Goal: Task Accomplishment & Management: Manage account settings

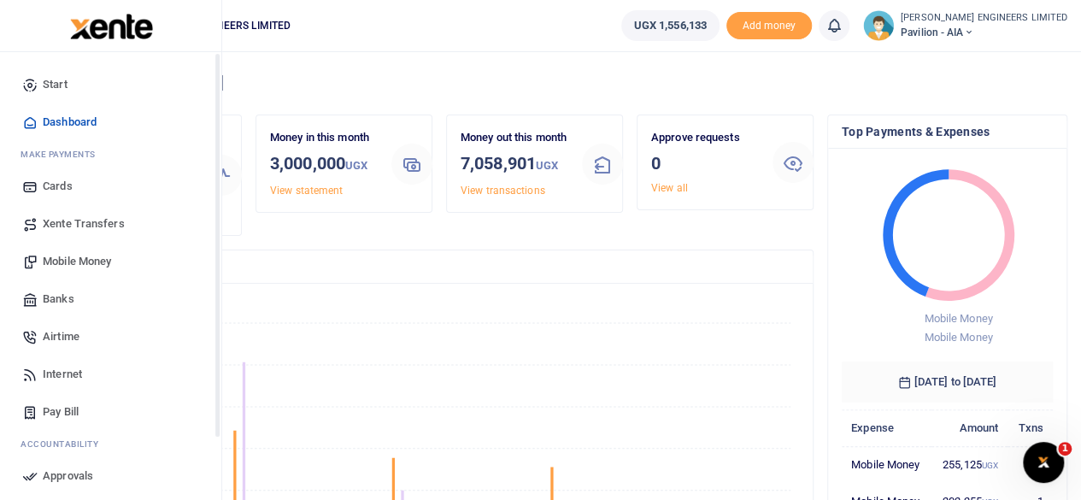
click at [65, 264] on span "Mobile Money" at bounding box center [77, 261] width 68 height 17
click at [74, 259] on span "Mobile Money" at bounding box center [77, 261] width 68 height 17
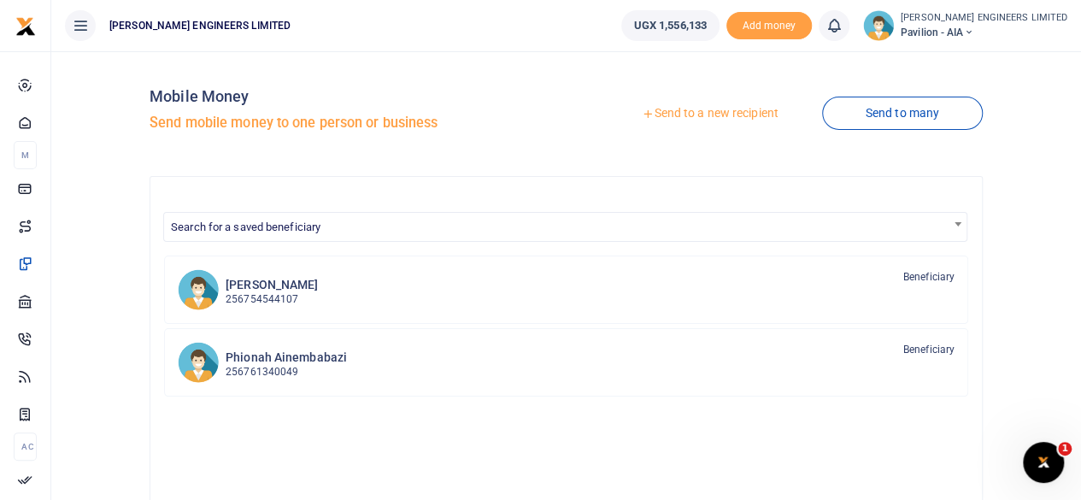
click at [709, 111] on link "Send to a new recipient" at bounding box center [709, 113] width 223 height 31
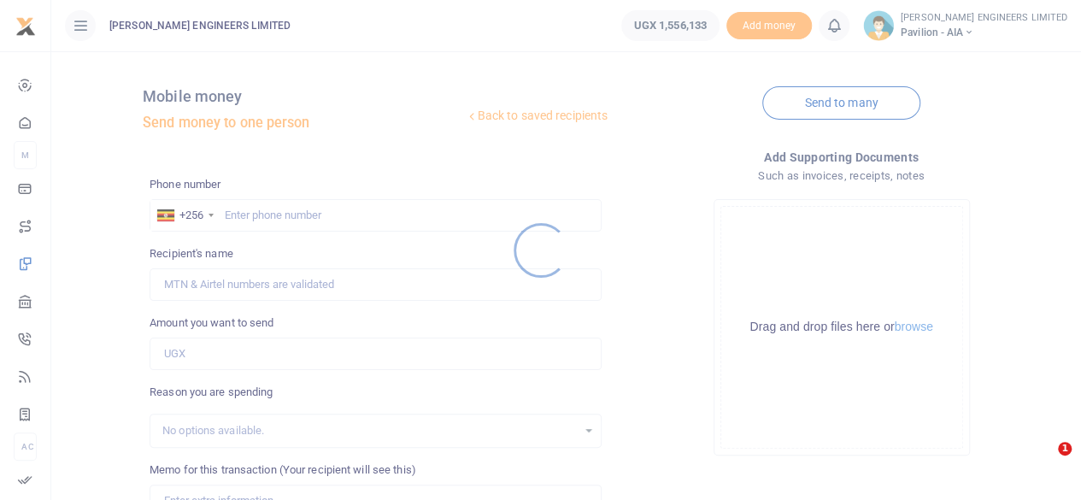
click at [262, 221] on div at bounding box center [540, 250] width 1081 height 500
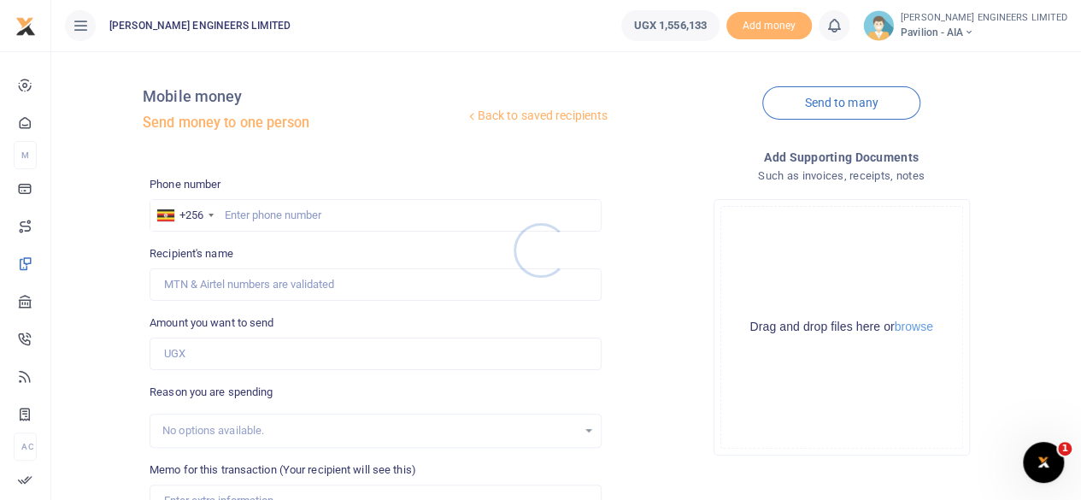
click at [248, 221] on div at bounding box center [540, 250] width 1081 height 500
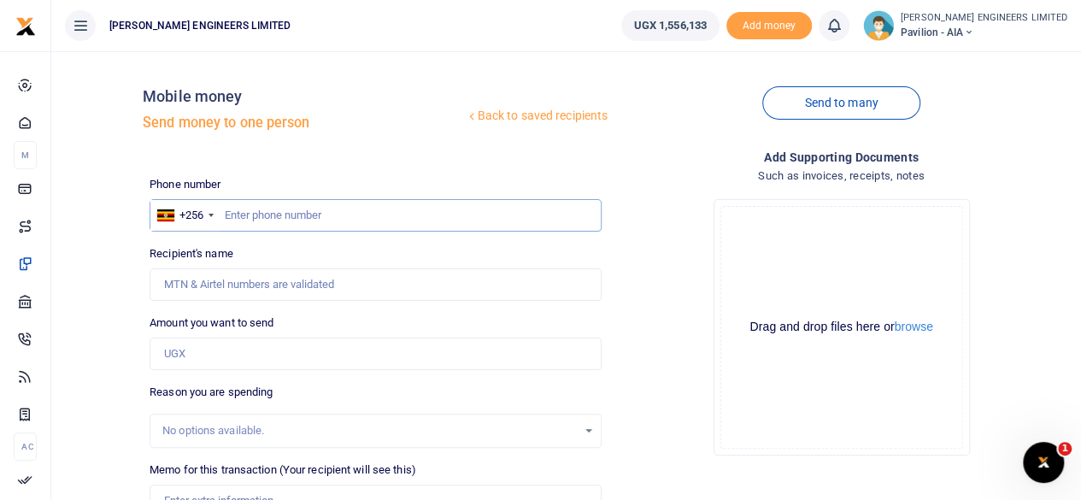
click at [259, 223] on input "text" at bounding box center [376, 215] width 452 height 32
type input "760858547"
type input "Anthony Ainamani"
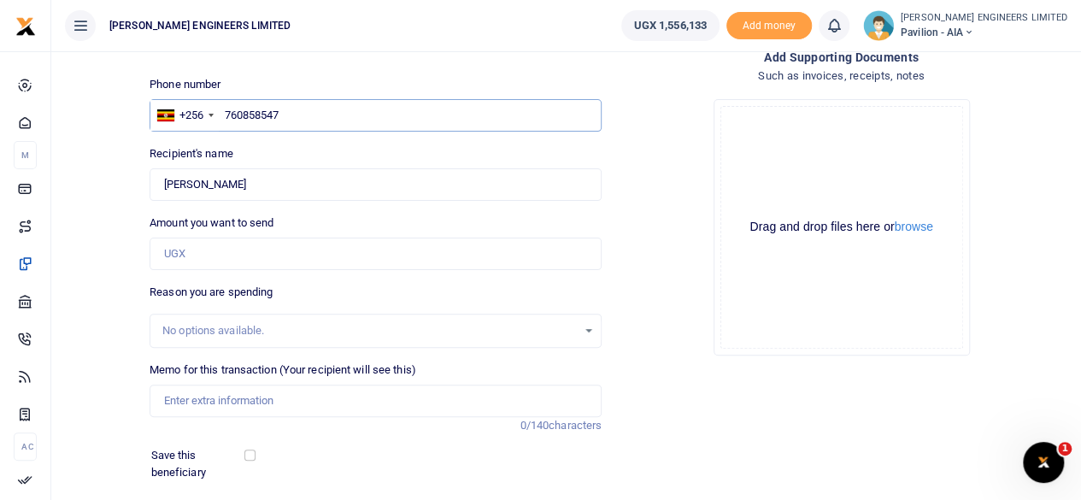
scroll to position [114, 0]
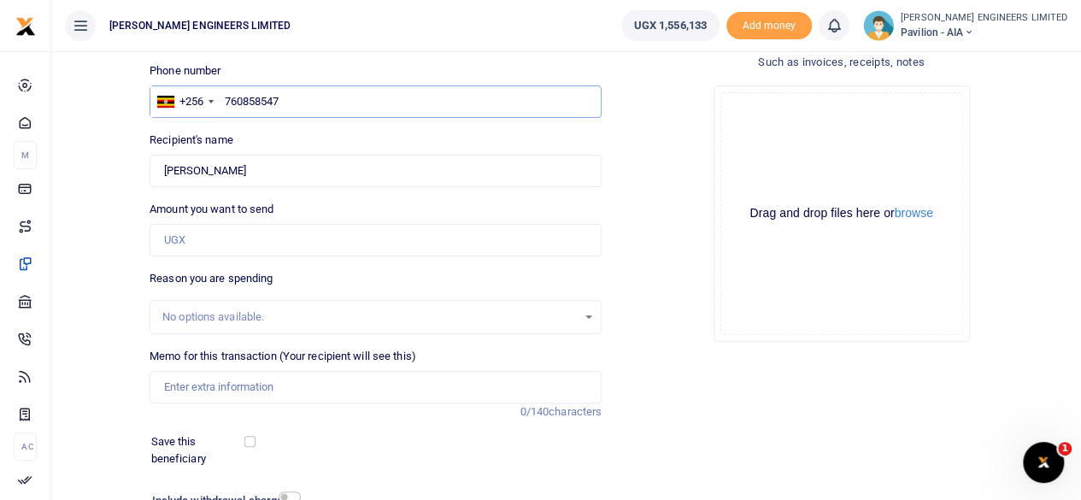
type input "760858547"
click at [182, 246] on input "Amount you want to send" at bounding box center [376, 240] width 452 height 32
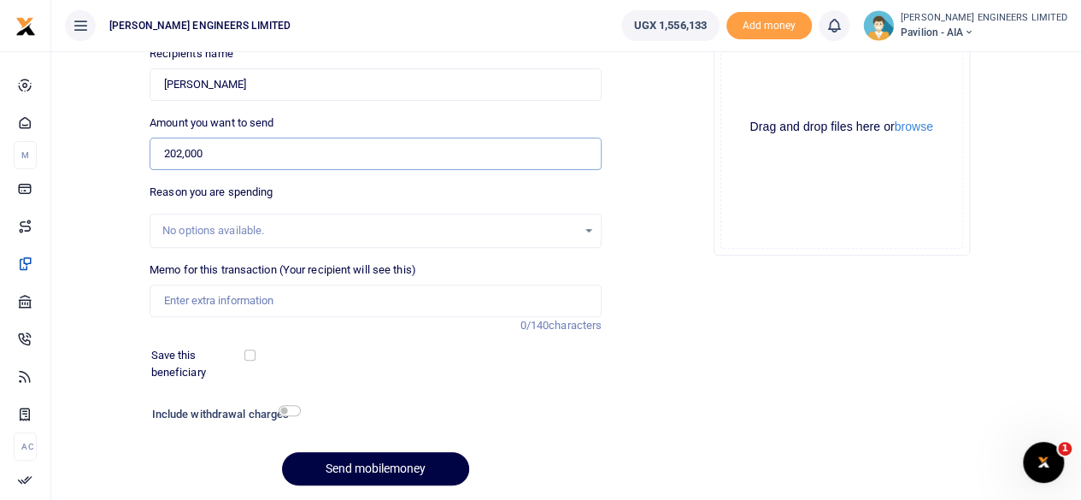
scroll to position [227, 0]
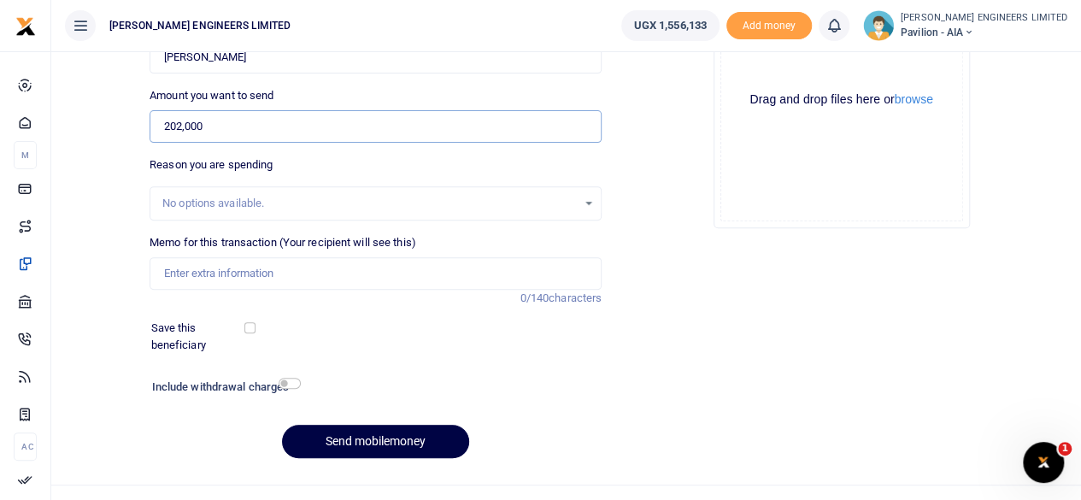
type input "202,000"
click at [186, 274] on input "Memo for this transaction (Your recipient will see this)" at bounding box center [376, 273] width 452 height 32
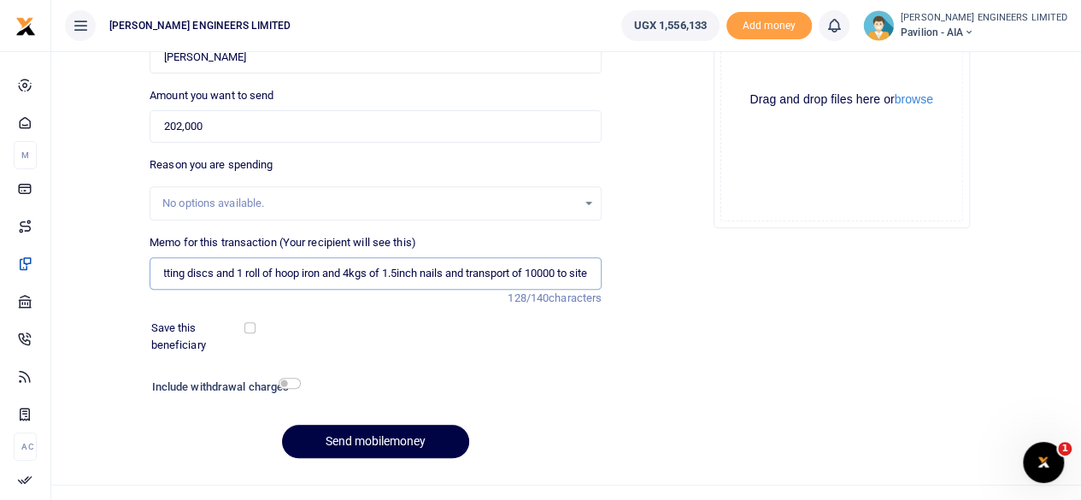
scroll to position [0, 193]
type input "1 pcs of baby grinder and 2pcs of cutting discs and 1 roll of hoop iron and 4kg…"
click at [290, 382] on input "checkbox" at bounding box center [290, 383] width 22 height 11
checkbox input "true"
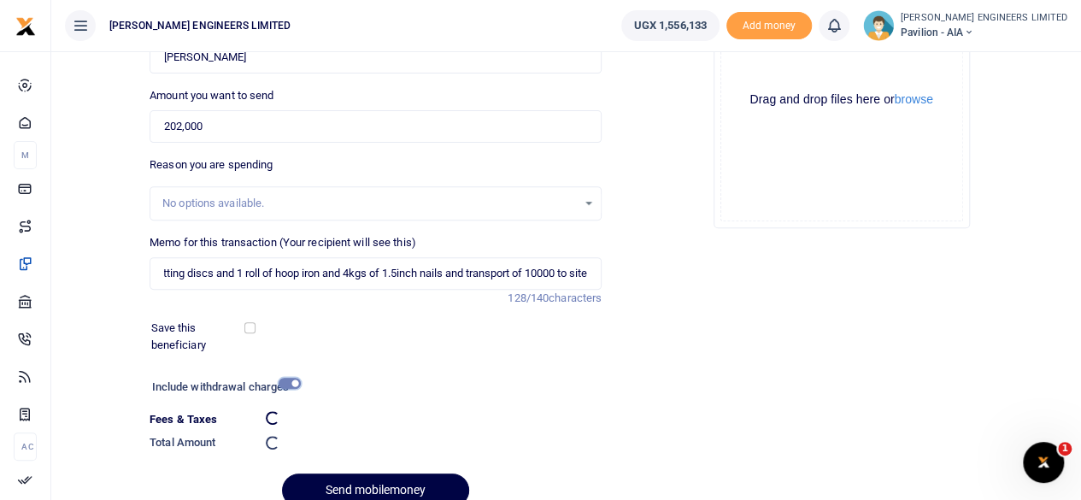
scroll to position [0, 0]
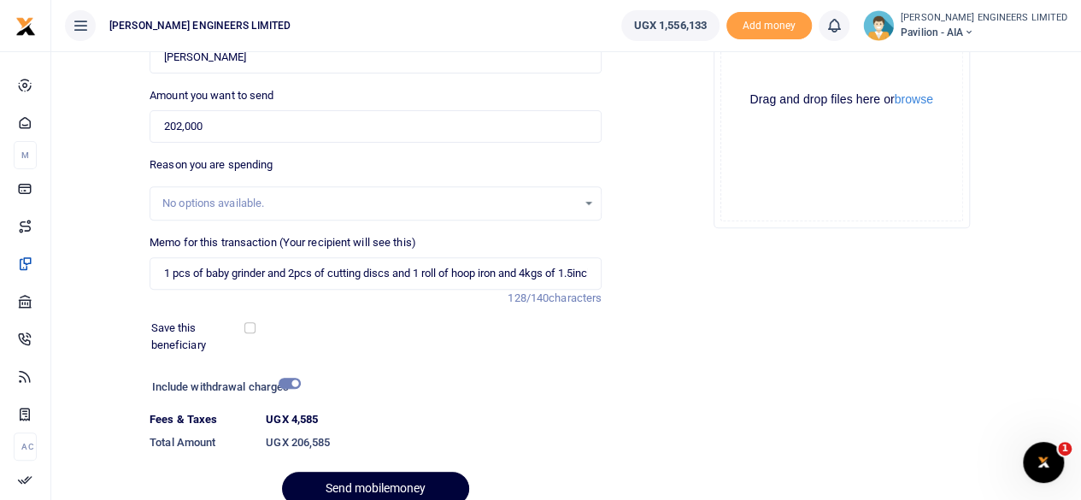
click at [379, 484] on button "Send mobilemoney" at bounding box center [375, 488] width 187 height 33
click at [843, 29] on icon at bounding box center [834, 25] width 17 height 19
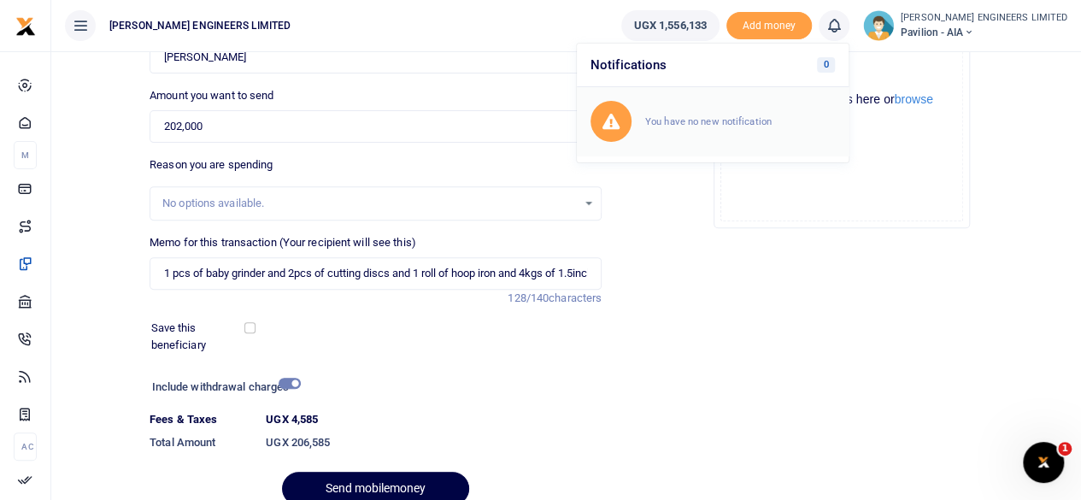
click at [750, 124] on small "You have no new notification" at bounding box center [708, 121] width 126 height 12
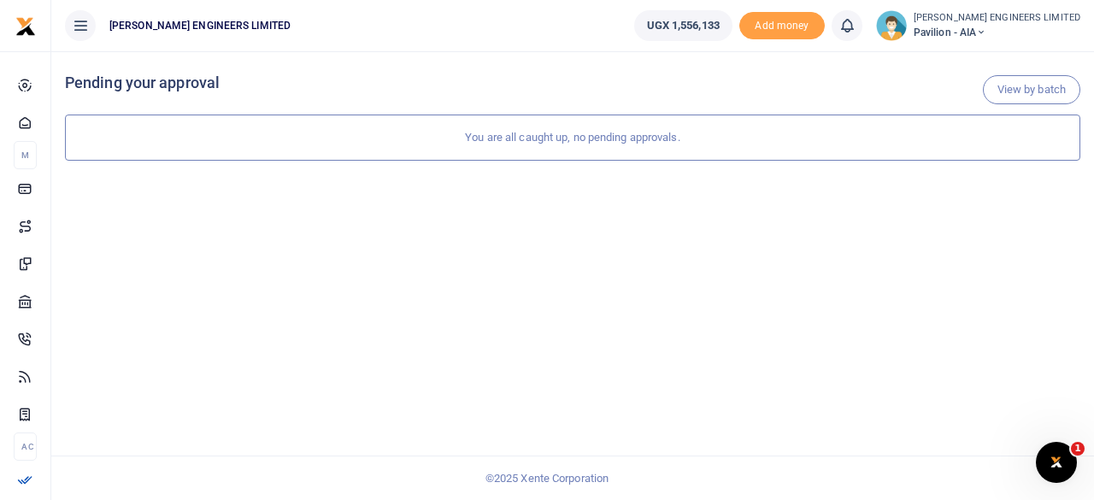
click at [856, 32] on icon at bounding box center [846, 25] width 17 height 19
click at [752, 115] on small "You have no new notification" at bounding box center [721, 121] width 126 height 12
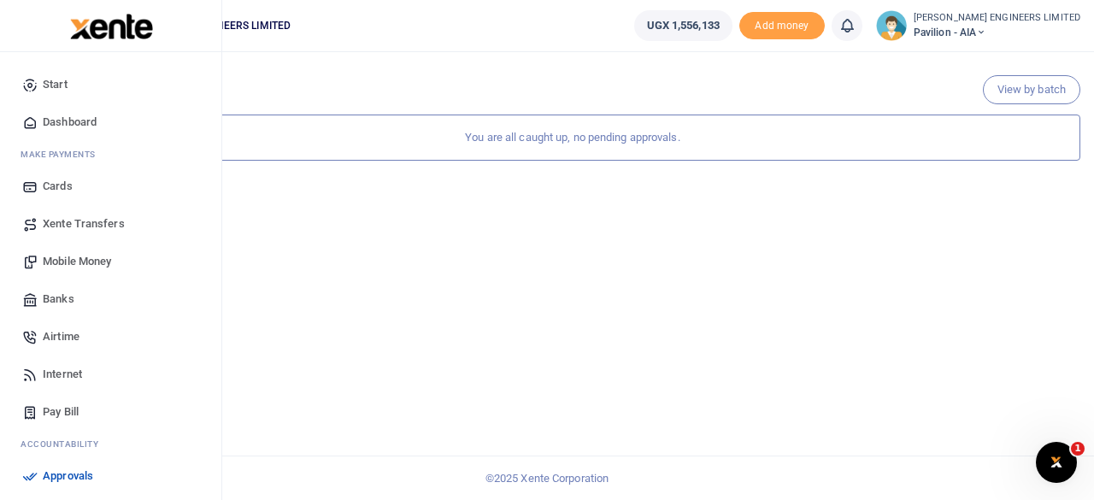
click at [79, 262] on span "Mobile Money" at bounding box center [77, 261] width 68 height 17
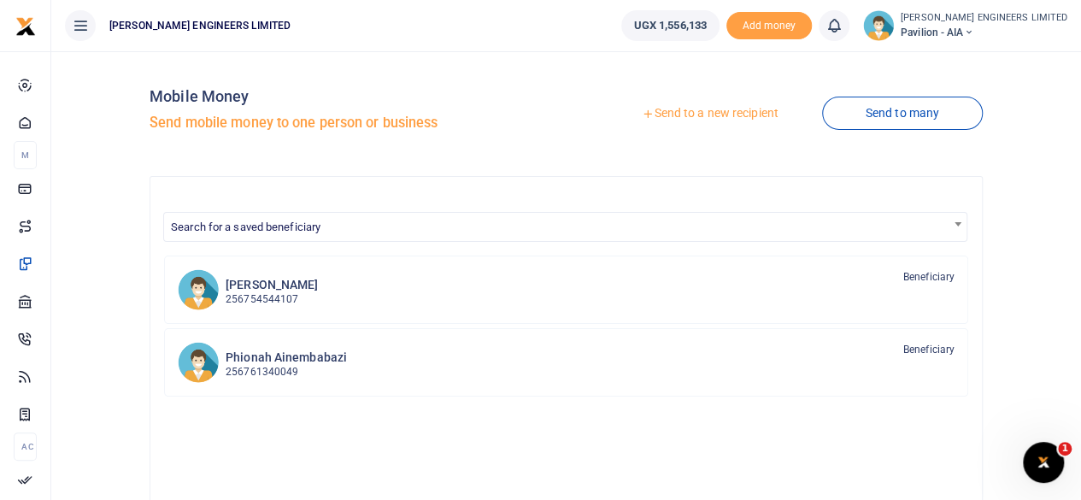
click at [692, 114] on link "Send to a new recipient" at bounding box center [709, 113] width 223 height 31
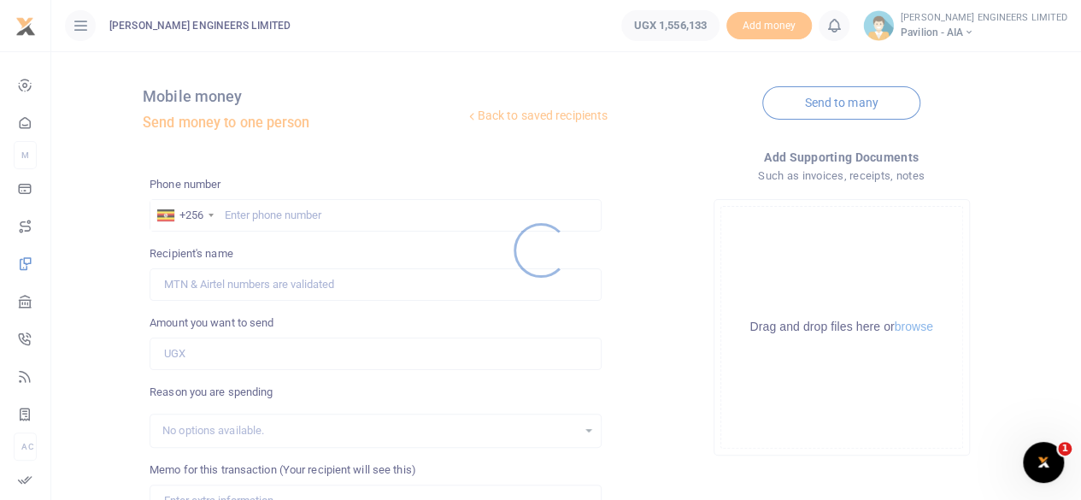
click at [262, 221] on div at bounding box center [540, 250] width 1081 height 500
click at [257, 217] on div at bounding box center [540, 250] width 1081 height 500
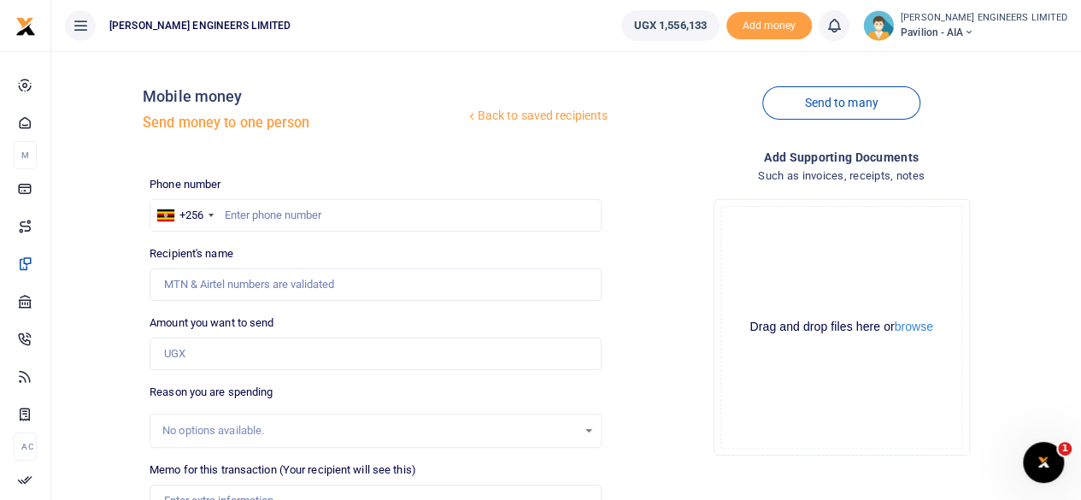
click at [274, 218] on div at bounding box center [540, 250] width 1081 height 500
click at [274, 218] on input "text" at bounding box center [376, 215] width 452 height 32
type input "760858547"
type input "[PERSON_NAME]"
type input "760858547"
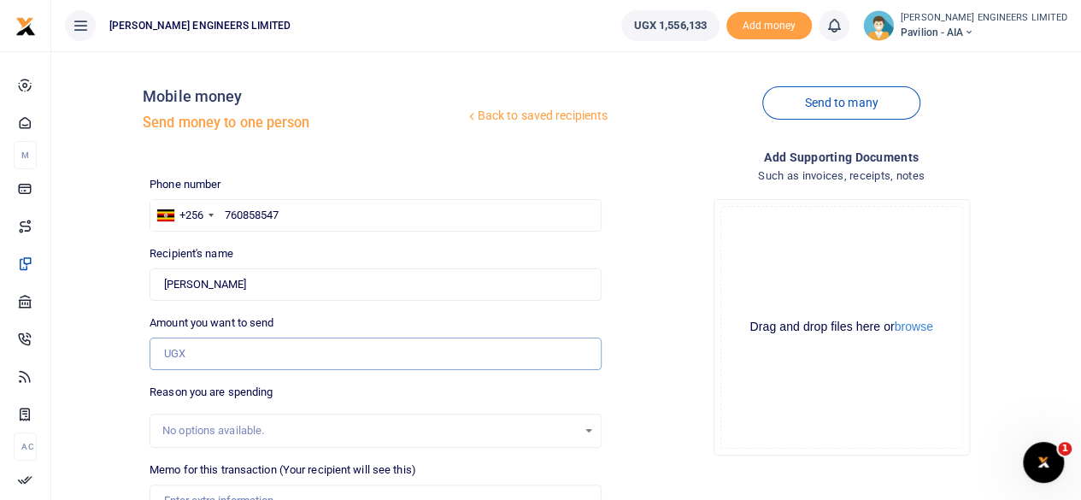
click at [204, 362] on input "Amount you want to send" at bounding box center [376, 354] width 452 height 32
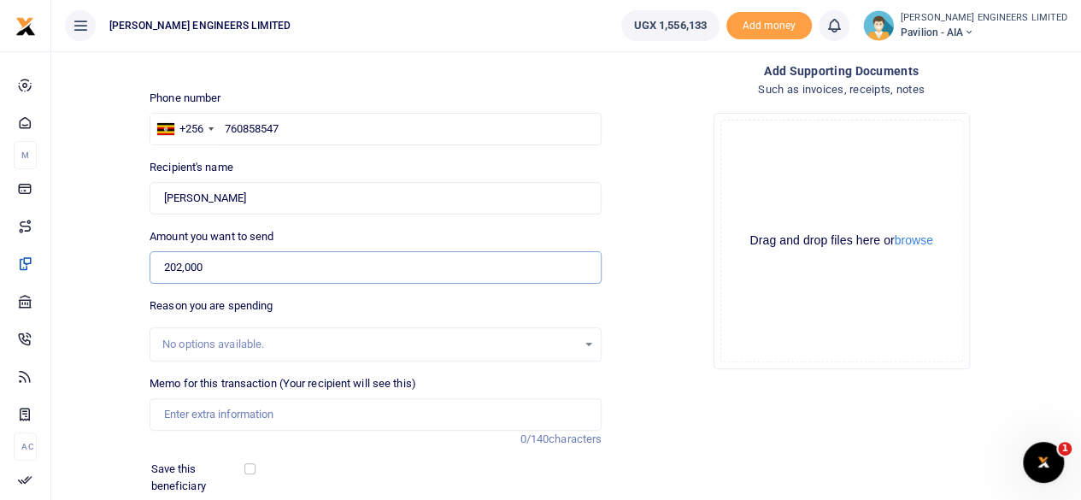
scroll to position [114, 0]
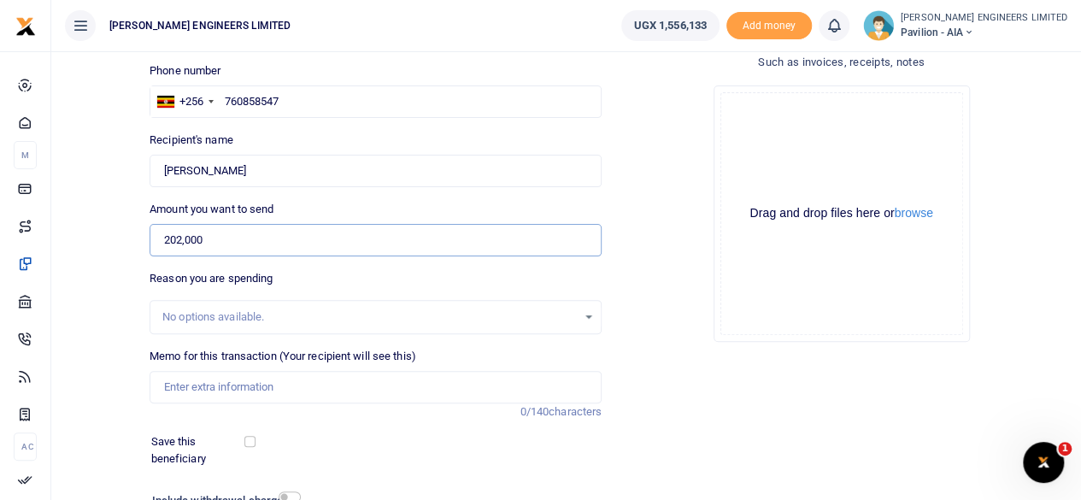
type input "202,000"
click at [176, 390] on input "Memo for this transaction (Your recipient will see this)" at bounding box center [376, 387] width 452 height 32
click at [326, 387] on input "1pc of baby grinder and 2 pcs of cutting disc" at bounding box center [376, 387] width 452 height 32
click at [414, 383] on input "1pc of baby grinder and 2 pcs of steel cutting disc" at bounding box center [376, 387] width 452 height 32
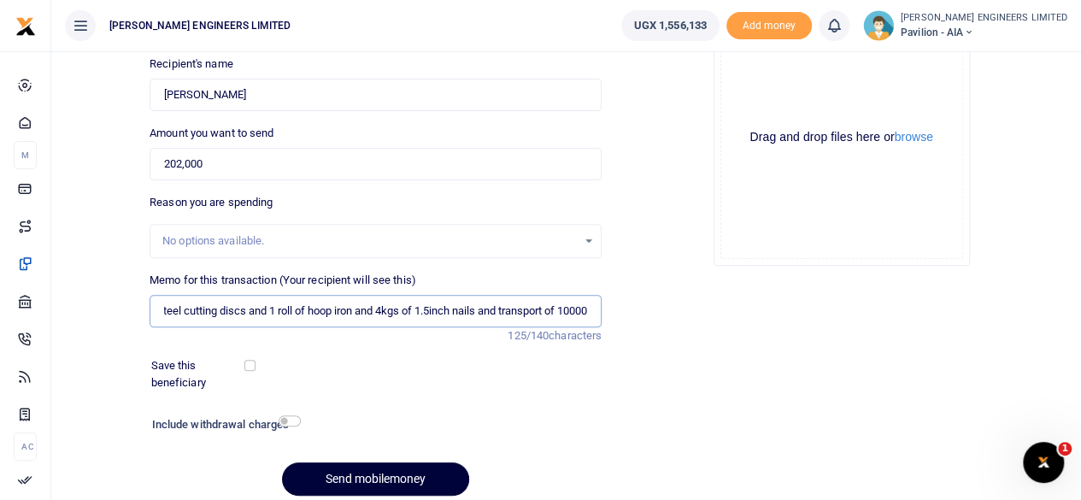
scroll to position [227, 0]
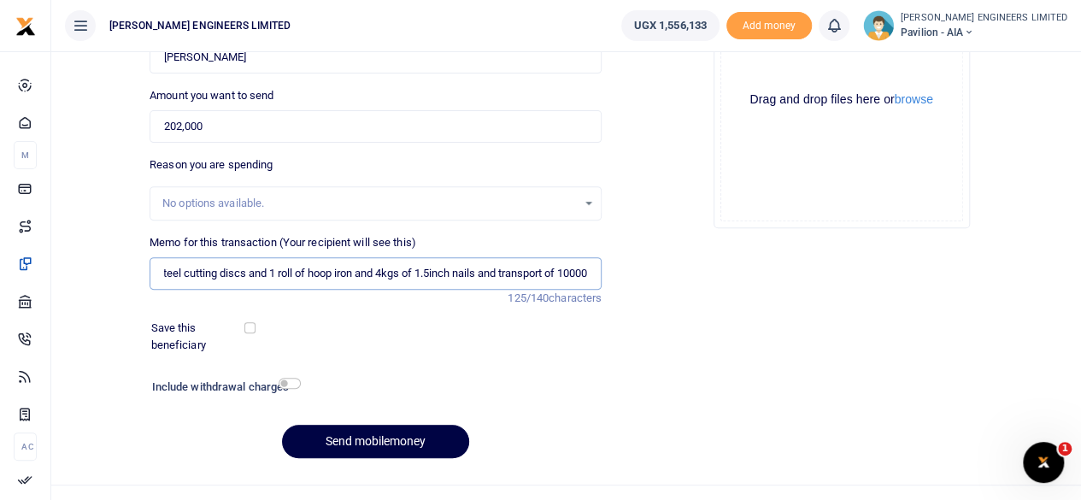
type input "1pc of baby grinder and 2 pcs of steel cutting discs and 1 roll of hoop iron an…"
click at [291, 382] on input "checkbox" at bounding box center [290, 383] width 22 height 11
checkbox input "true"
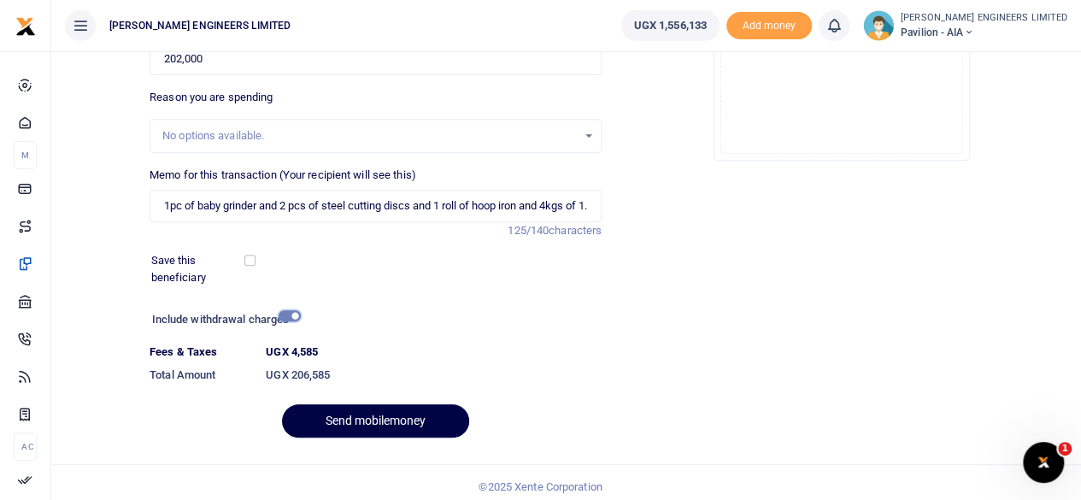
scroll to position [303, 0]
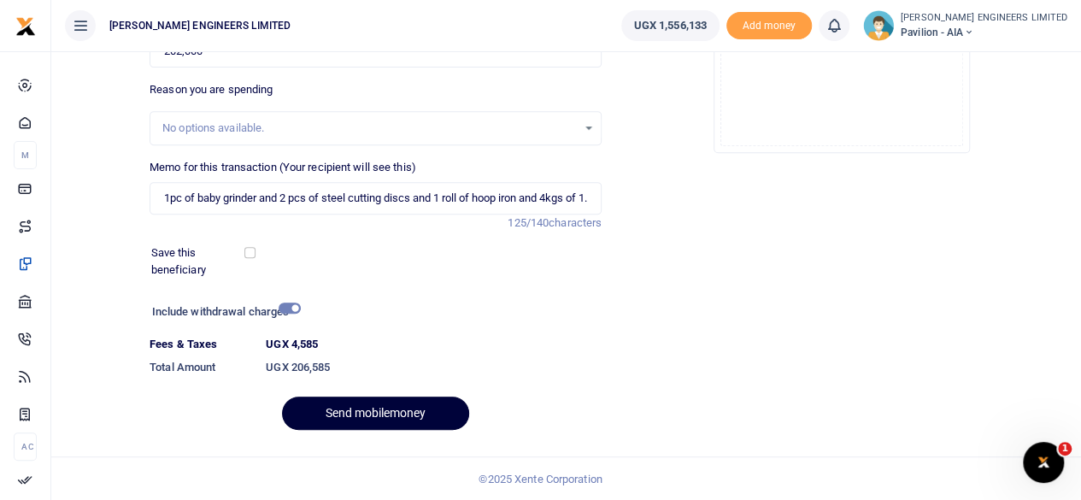
click at [400, 409] on button "Send mobilemoney" at bounding box center [375, 413] width 187 height 33
click at [554, 196] on input "1pc of baby grinder and 2 pcs of steel cutting discs and 1 roll of hoop iron an…" at bounding box center [376, 198] width 452 height 32
type input "1pc of baby grinder and 2 pcs of steel cutting discs and 1 roll of hoop iron an…"
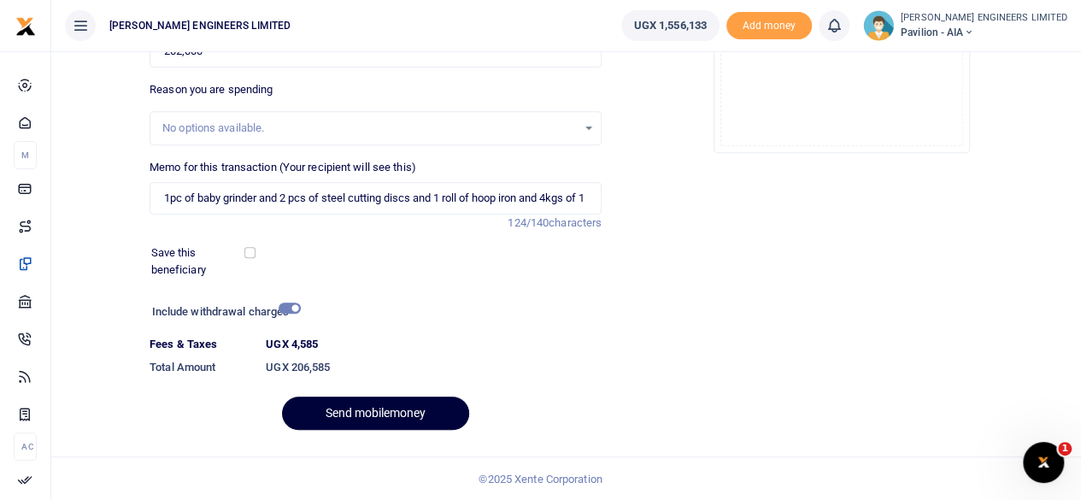
click at [395, 417] on button "Send mobilemoney" at bounding box center [375, 413] width 187 height 33
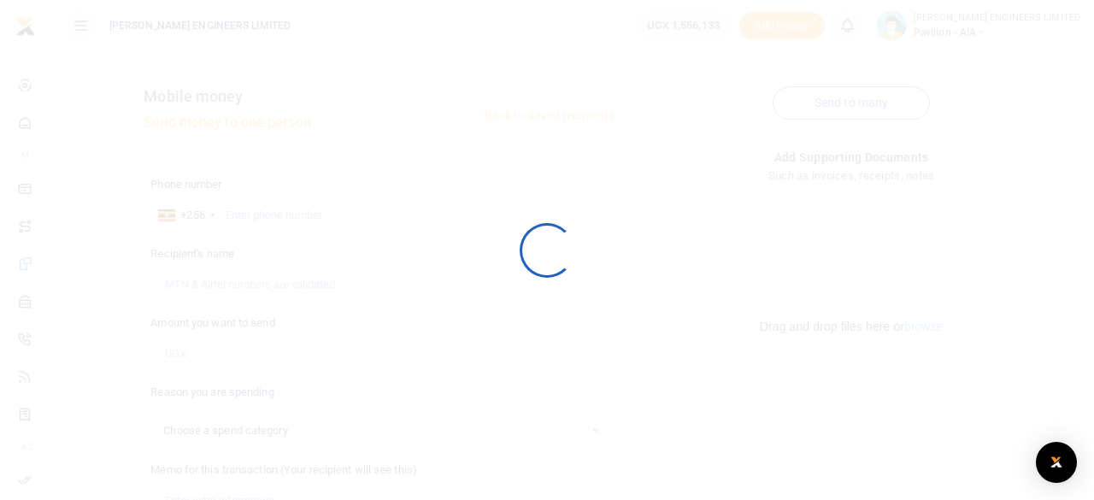
select select
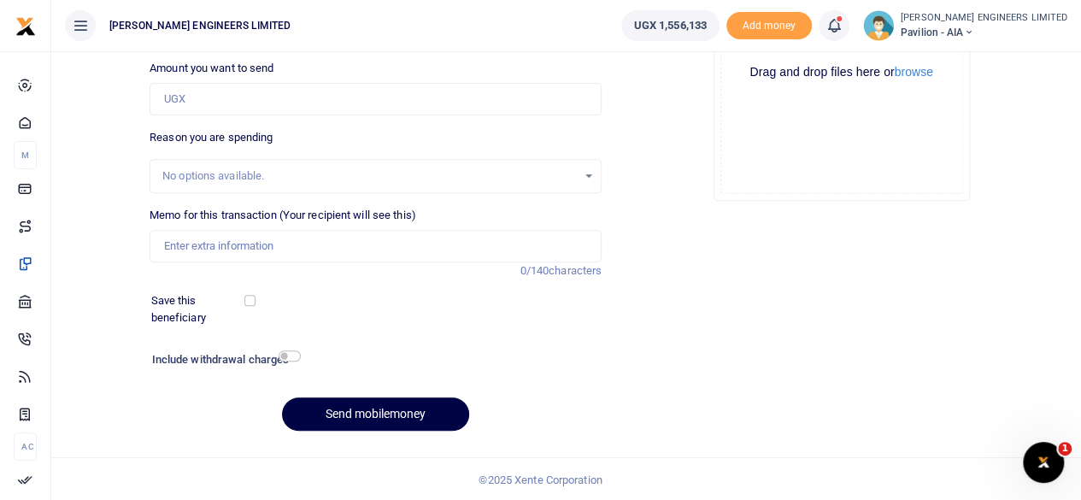
click at [843, 30] on icon at bounding box center [834, 25] width 17 height 19
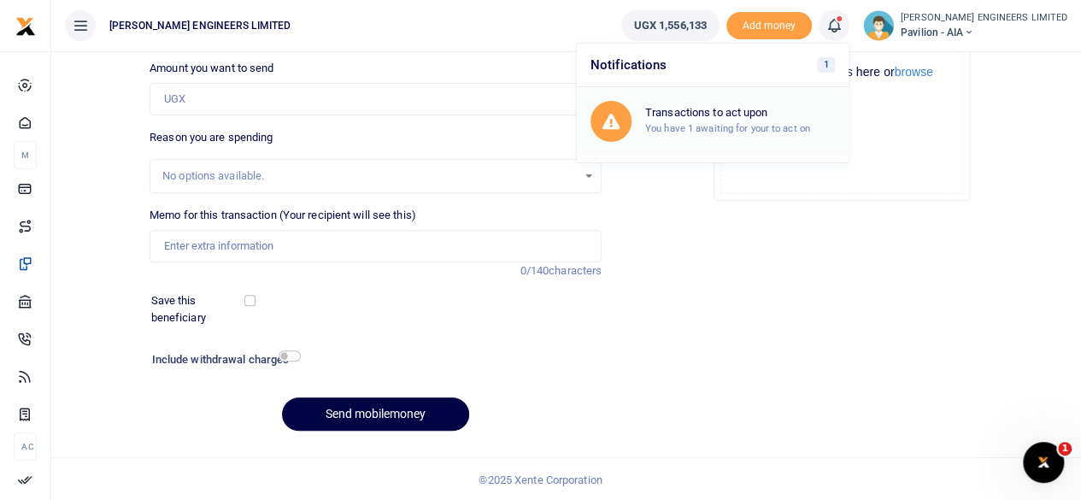
click at [769, 119] on div "Transactions to act upon You have 1 awaiting for your to act on" at bounding box center [740, 121] width 190 height 30
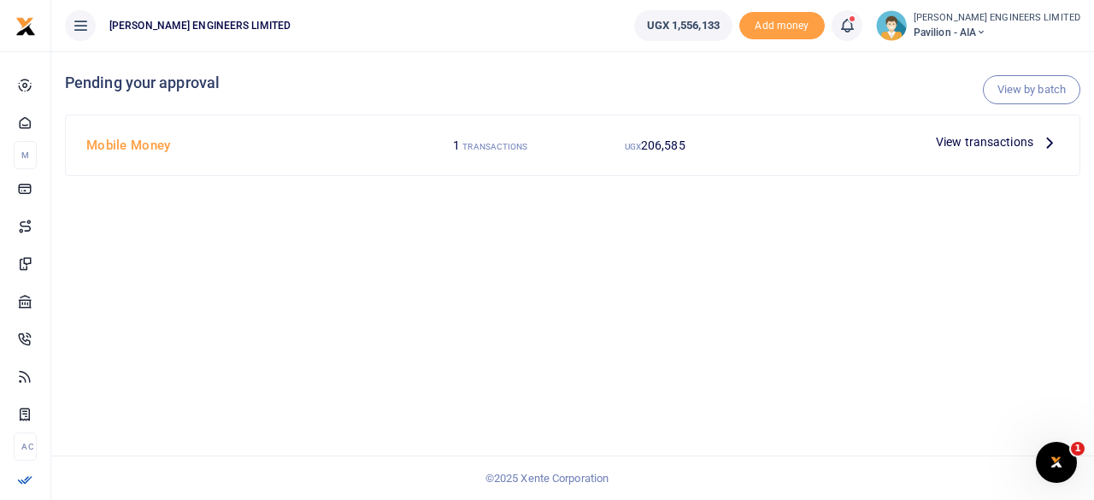
click at [976, 145] on span "View transactions" at bounding box center [984, 141] width 97 height 19
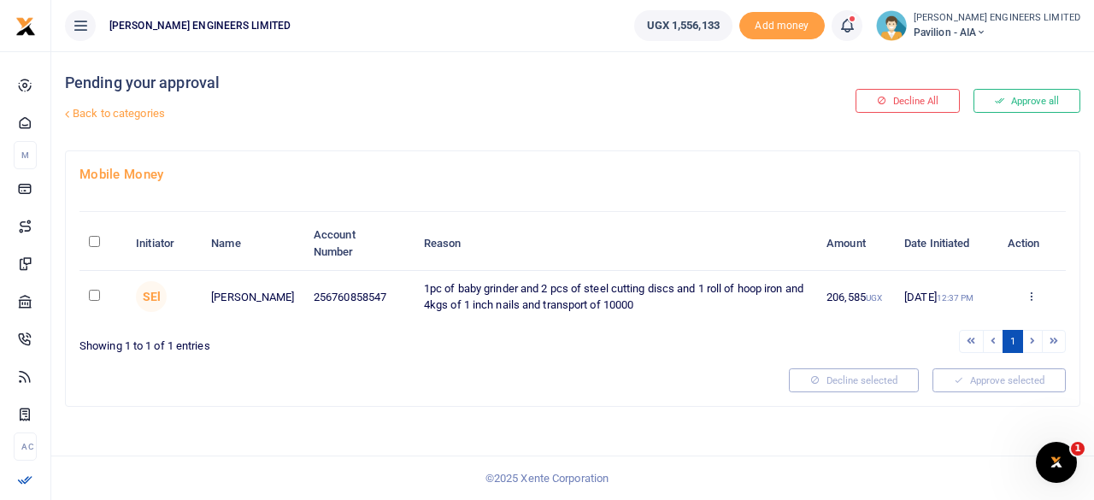
click at [93, 300] on td at bounding box center [102, 297] width 47 height 52
click at [94, 295] on input "checkbox" at bounding box center [94, 295] width 11 height 11
checkbox input "true"
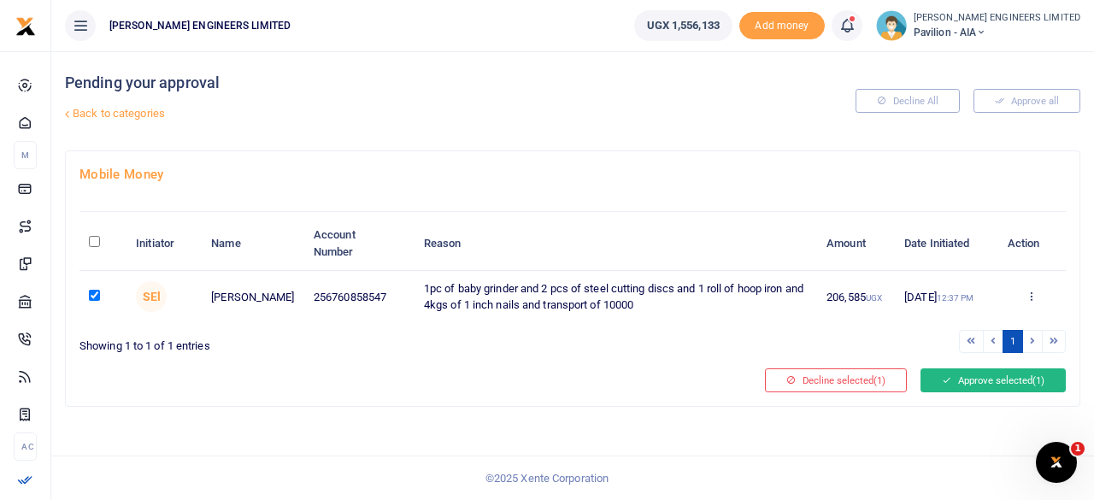
click at [962, 380] on button "Approve selected (1)" at bounding box center [993, 380] width 145 height 24
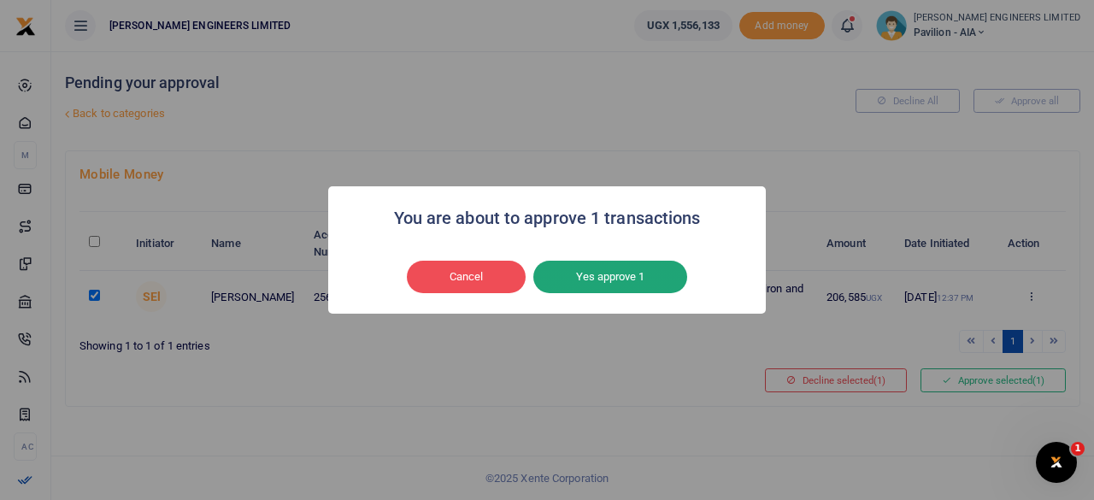
click at [593, 268] on button "Yes approve 1" at bounding box center [610, 277] width 154 height 32
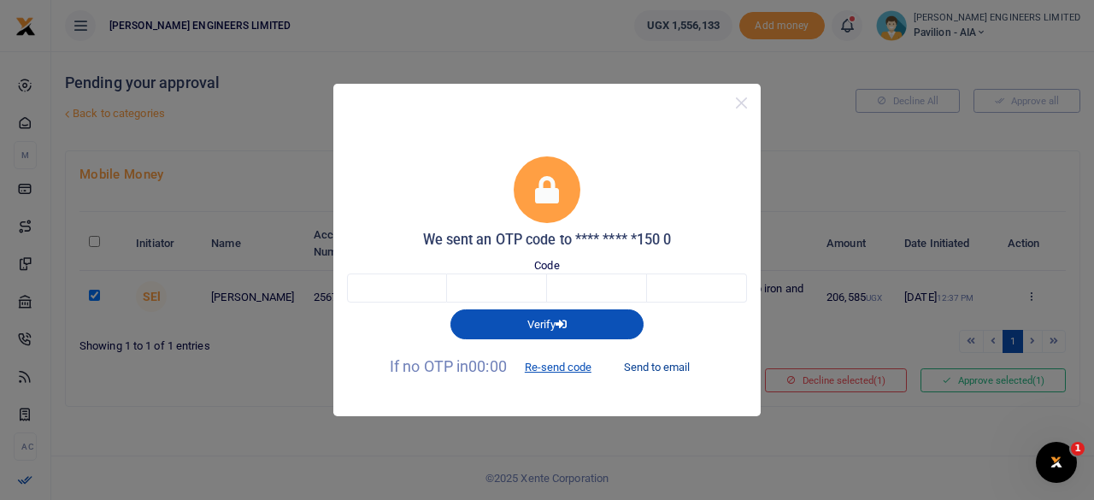
click at [677, 364] on button "Send to email" at bounding box center [656, 367] width 95 height 29
click at [385, 290] on input "text" at bounding box center [397, 288] width 100 height 29
type input "2"
type input "1"
type input "5"
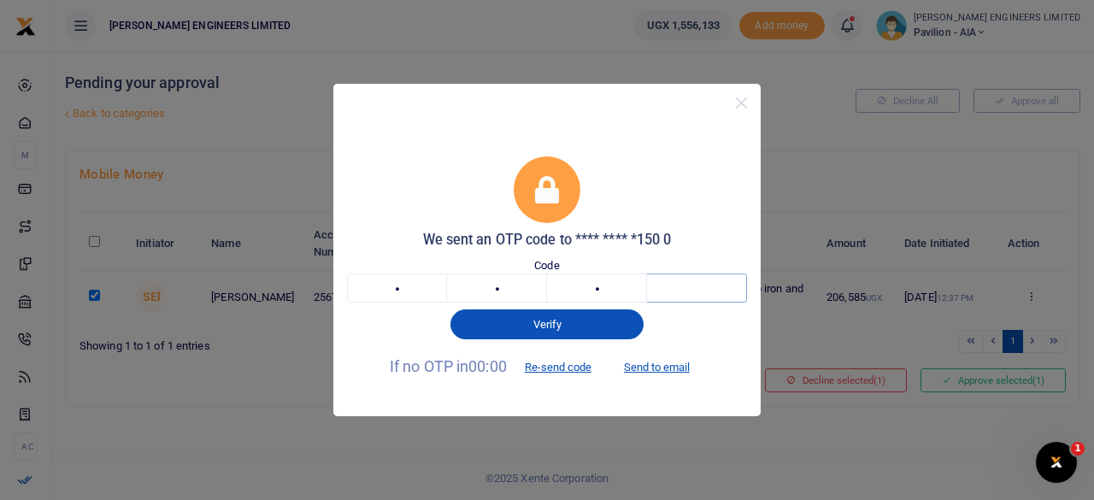
type input "7"
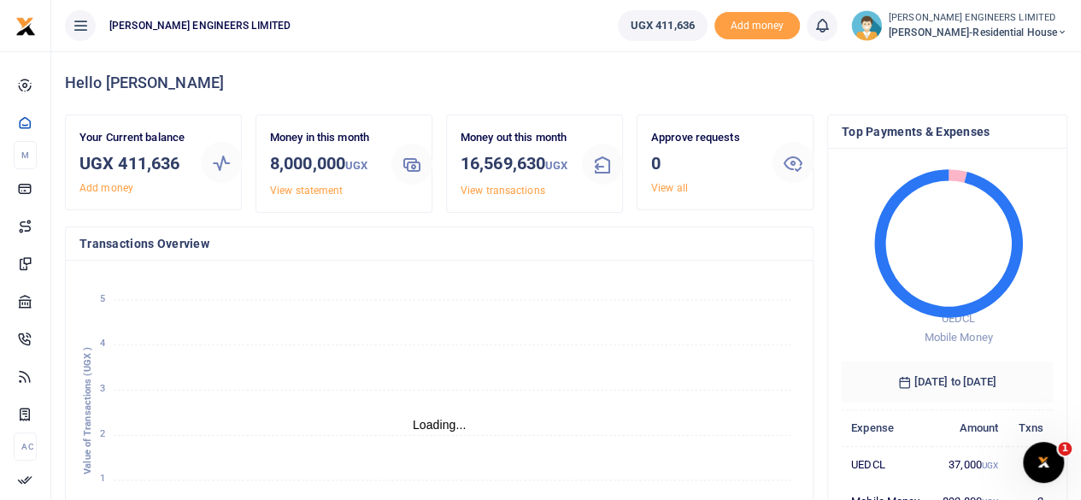
scroll to position [14, 14]
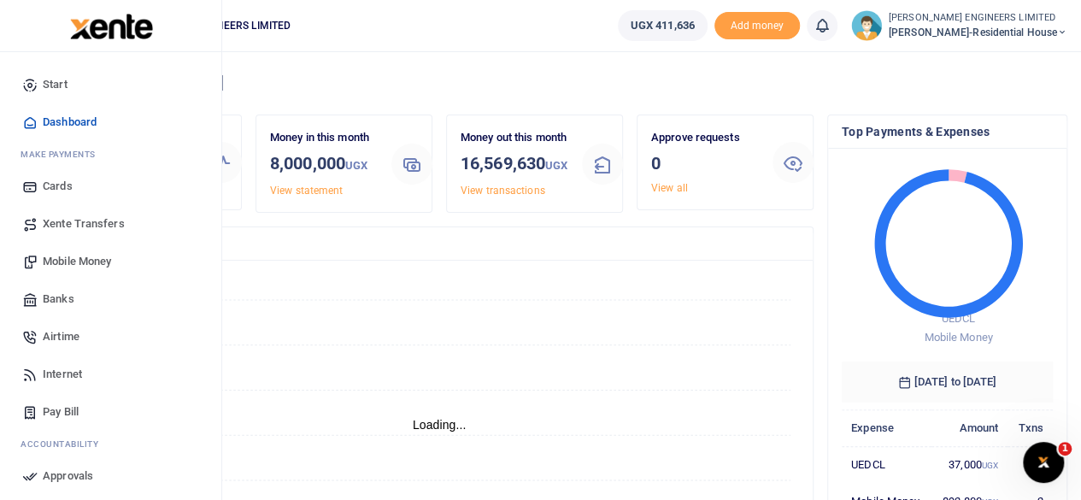
click at [75, 262] on span "Mobile Money" at bounding box center [77, 261] width 68 height 17
click at [63, 297] on span "Banks" at bounding box center [59, 299] width 32 height 17
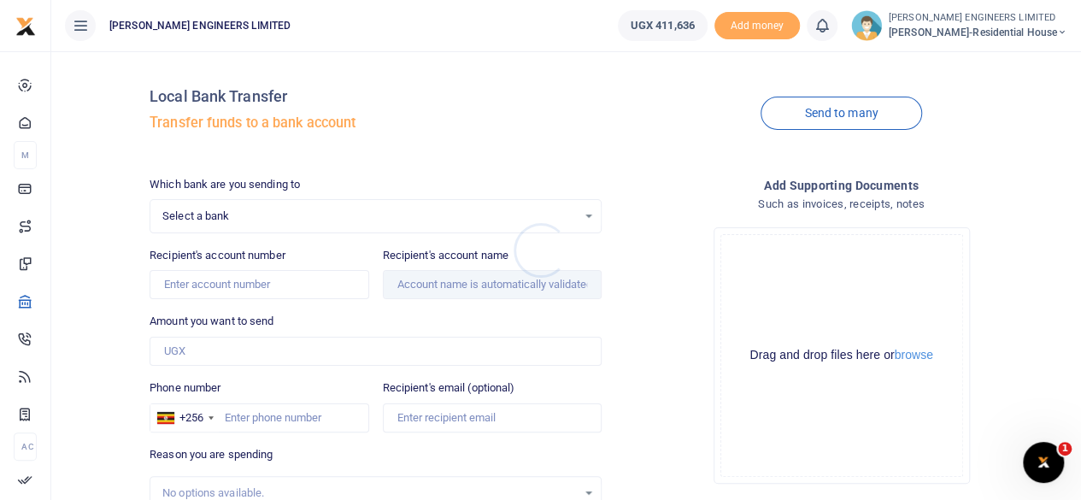
click at [211, 221] on div at bounding box center [540, 250] width 1081 height 500
click at [213, 217] on span "Select a bank" at bounding box center [369, 216] width 415 height 17
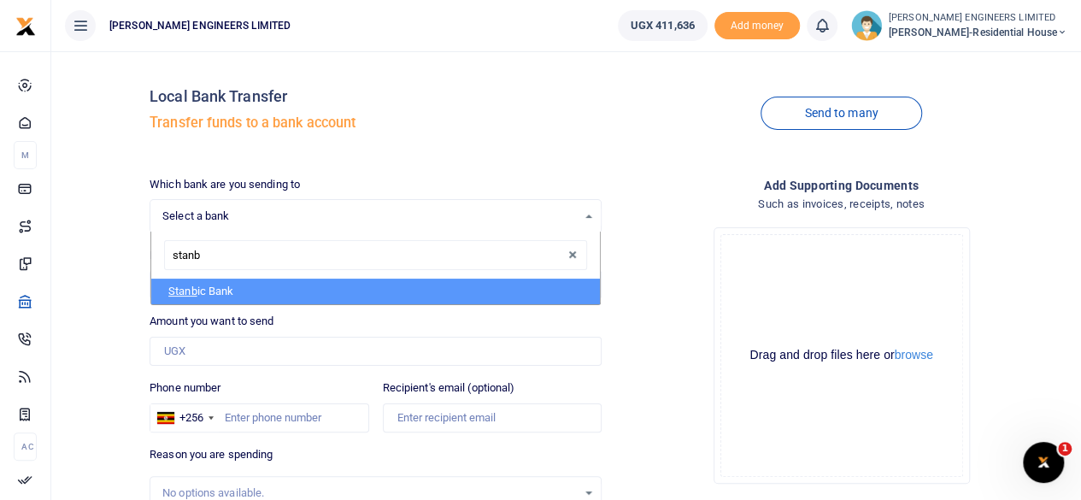
type input "stanbi"
click at [229, 291] on li "Stanbi c Bank" at bounding box center [375, 292] width 449 height 26
select select "STANBIC"
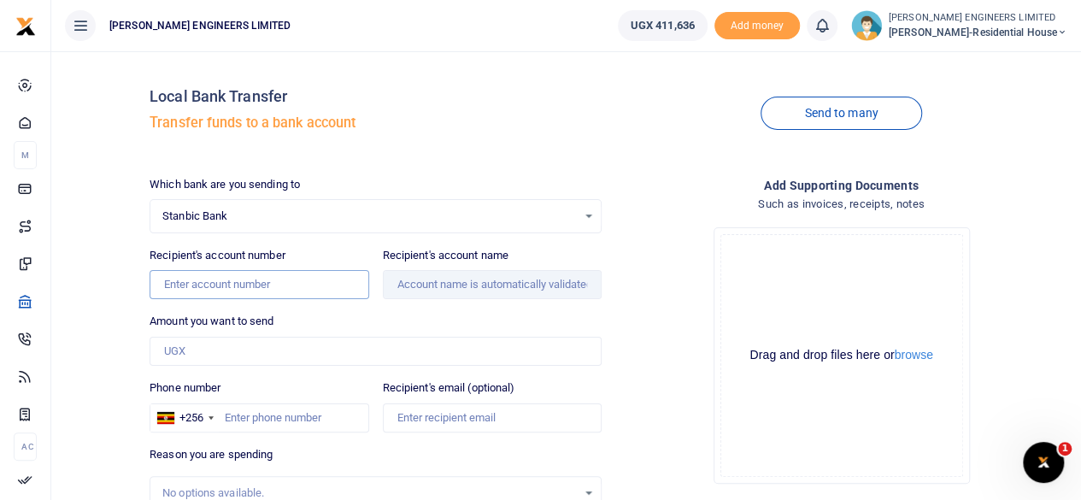
click at [181, 281] on input "Recipient's account number" at bounding box center [259, 284] width 219 height 29
type input "9030005911337"
click at [474, 284] on input "Recipient's account name" at bounding box center [492, 284] width 219 height 29
click at [188, 350] on input "Amount you want to send" at bounding box center [376, 351] width 452 height 29
click at [181, 349] on input "Amount you want to send" at bounding box center [376, 351] width 452 height 29
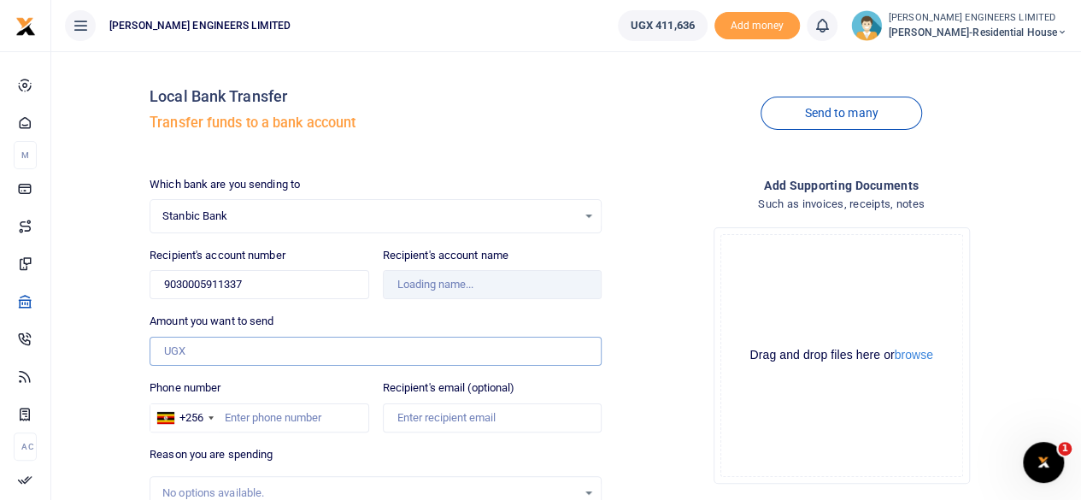
click at [181, 349] on input "Amount you want to send" at bounding box center [376, 351] width 452 height 29
type input "Namukupa Hardware Ent Ltd"
click at [176, 349] on input "Amount you want to send" at bounding box center [376, 351] width 452 height 29
click at [199, 355] on input "Amount you want to send" at bounding box center [376, 351] width 452 height 29
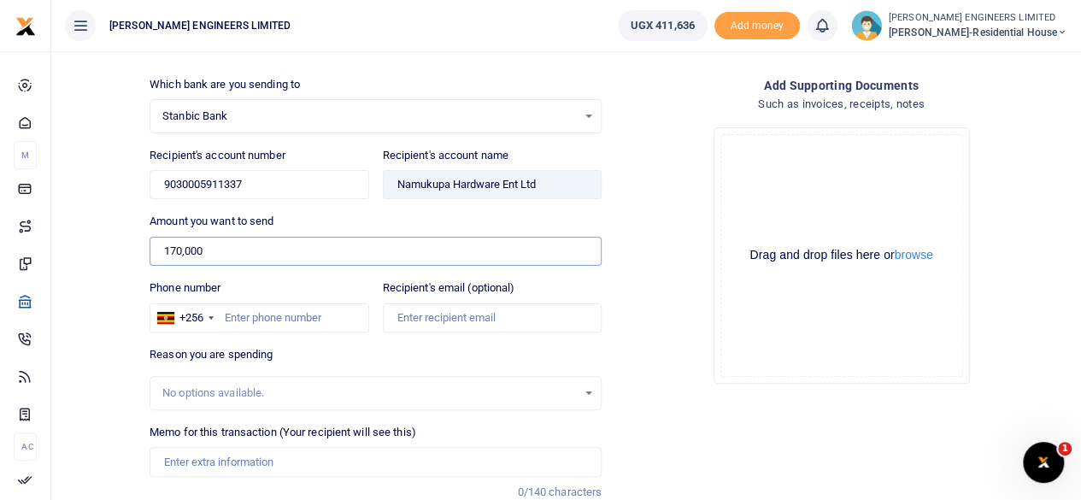
scroll to position [114, 0]
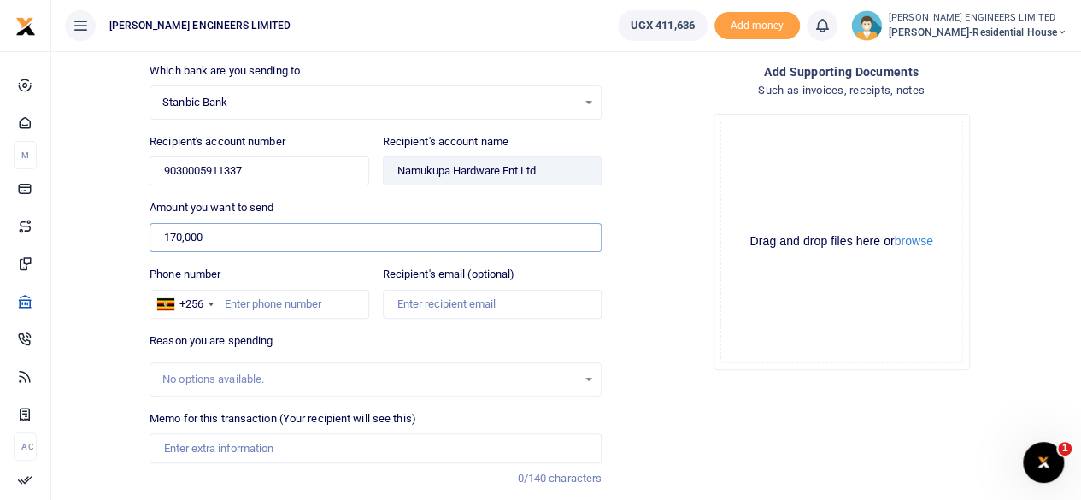
type input "170,000"
click at [229, 299] on input "Phone number" at bounding box center [259, 304] width 219 height 29
type input "778340521"
click at [207, 374] on div "No options available." at bounding box center [369, 379] width 415 height 17
click at [205, 445] on input "Memo for this transaction (Your recipient will see this)" at bounding box center [376, 447] width 452 height 29
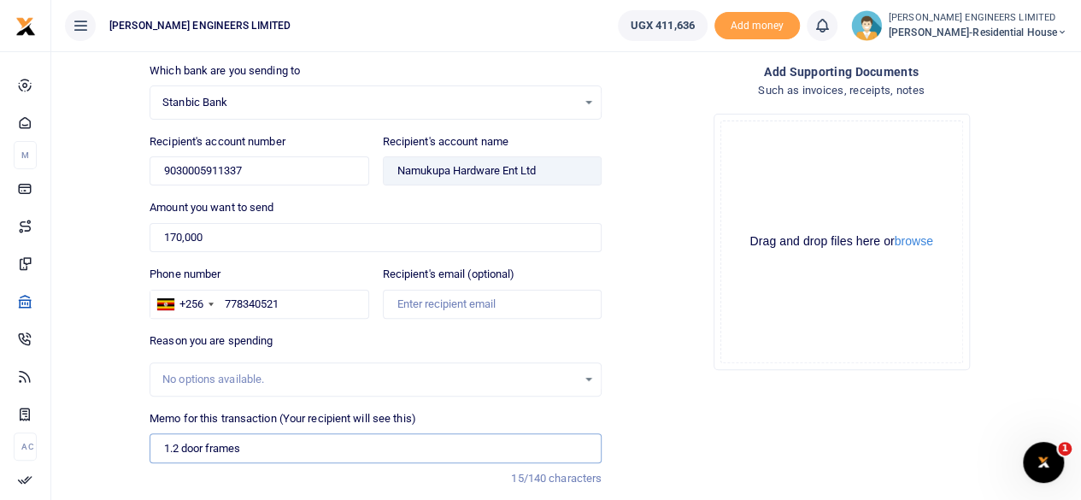
click at [162, 444] on input "1.2 door frames" at bounding box center [376, 447] width 452 height 29
click at [361, 444] on input "3 pcs of 1.2 door frames and 10 pcs of louvers" at bounding box center [376, 447] width 452 height 29
click at [402, 447] on input "3 pcs of 1.2 door frames and 10 pcs of Rouvers" at bounding box center [376, 447] width 452 height 29
click at [381, 447] on input "3 pcs of 1.2 door frames and 10 pcs of Rouvers" at bounding box center [376, 447] width 452 height 29
click at [371, 448] on input "3 pcs of 1.2 door frames and 10 pcs of Rouvers" at bounding box center [376, 447] width 452 height 29
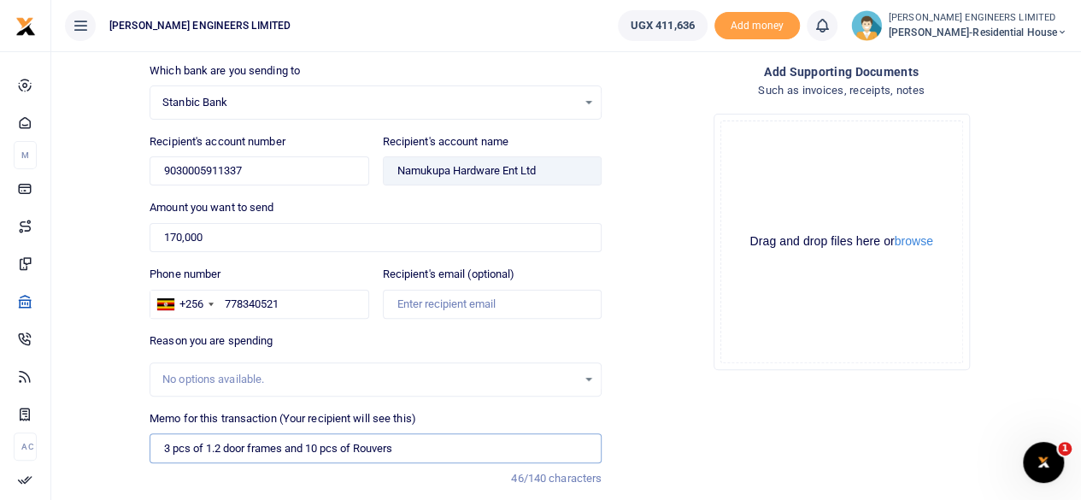
click at [401, 445] on input "3 pcs of 1.2 door frames and 10 pcs of Rouvers" at bounding box center [376, 447] width 452 height 29
click at [409, 444] on input "3 pcs of 1.2 door frames and 10 pcs of Rouvers" at bounding box center [376, 447] width 452 height 29
click at [376, 442] on input "3 pcs of 1.2 door frames and 10 pcs of Rouvers" at bounding box center [376, 447] width 452 height 29
drag, startPoint x: 351, startPoint y: 444, endPoint x: 387, endPoint y: 451, distance: 36.7
click at [362, 449] on input "3 pcs of 1.2 door frames and 10 pcs of Rouvers" at bounding box center [376, 447] width 452 height 29
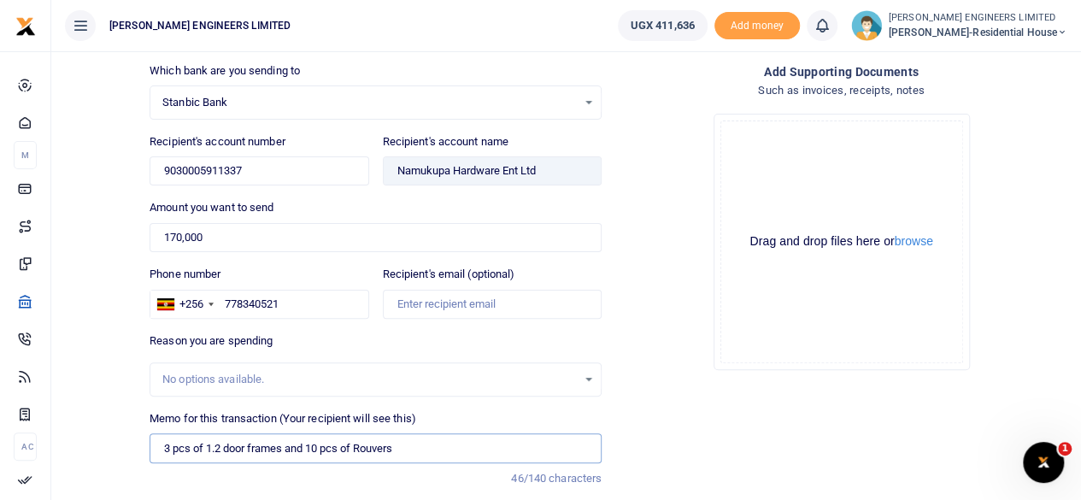
click at [387, 451] on input "3 pcs of 1.2 door frames and 10 pcs of Rouvers" at bounding box center [376, 447] width 452 height 29
click at [385, 445] on input "3 pcs of 1.2 door frames and 10 pcs of Rouvers" at bounding box center [376, 447] width 452 height 29
click at [403, 445] on input "3 pcs of 1.2 door frames and 10 pcs of Rouvers" at bounding box center [376, 447] width 452 height 29
click at [378, 444] on input "3 pcs of 1.2 door frames and 10 pcs of Rouvers" at bounding box center [376, 447] width 452 height 29
click at [382, 446] on input "3 pcs of 1.2 door frames and 10 pcs of Rouvers" at bounding box center [376, 447] width 452 height 29
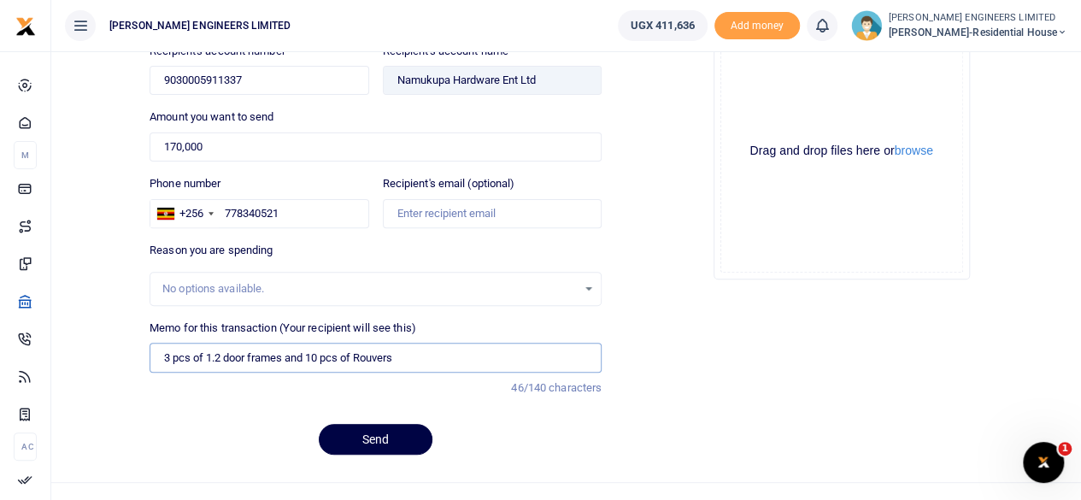
scroll to position [226, 0]
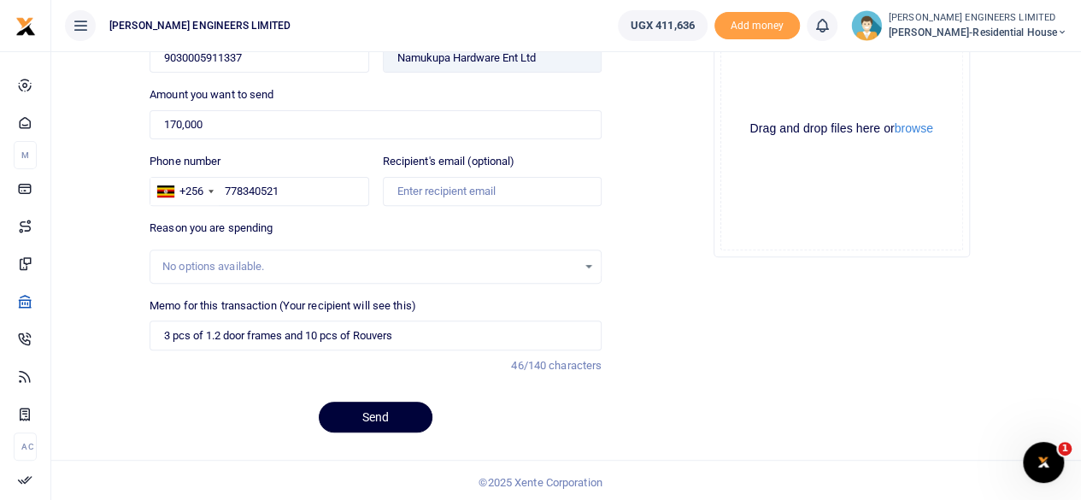
click at [390, 420] on button "Send" at bounding box center [376, 417] width 114 height 31
click at [215, 332] on input "3 pcs of 1.2 door frames and 10 pcs of Rouvers" at bounding box center [376, 335] width 452 height 29
type input "3 pcs of door frames and 10 pcs of Rouvers"
click at [391, 408] on button "Send" at bounding box center [376, 417] width 114 height 31
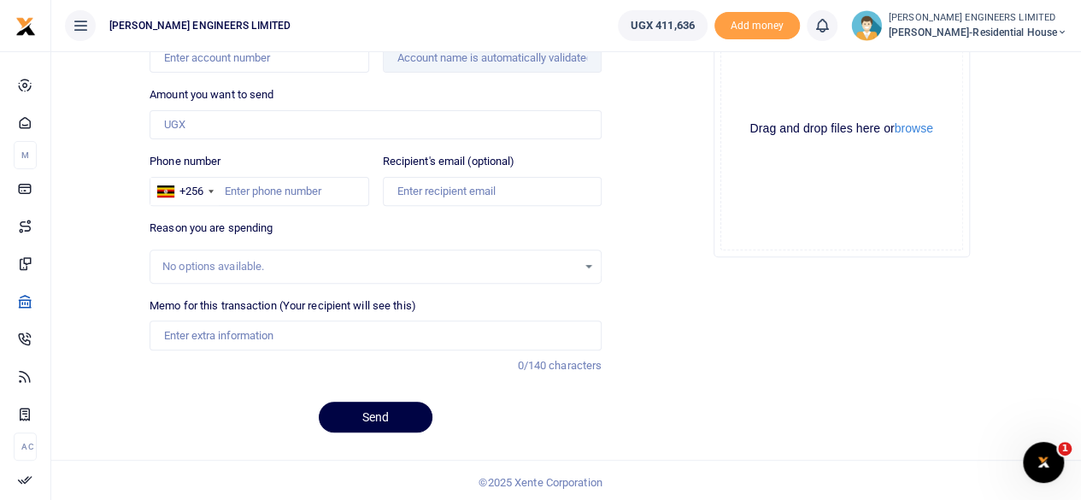
click at [831, 29] on icon at bounding box center [822, 25] width 17 height 19
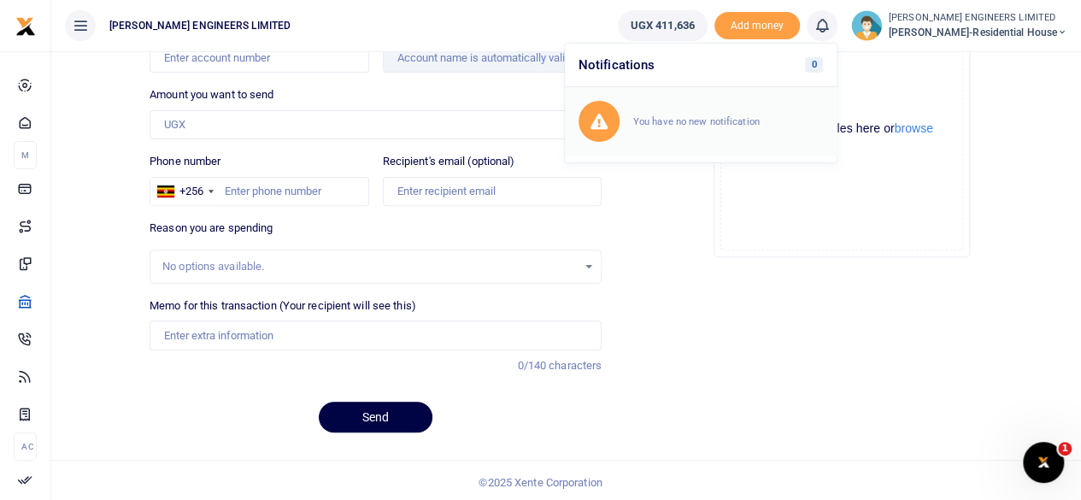
click at [730, 119] on small "You have no new notification" at bounding box center [696, 121] width 126 height 12
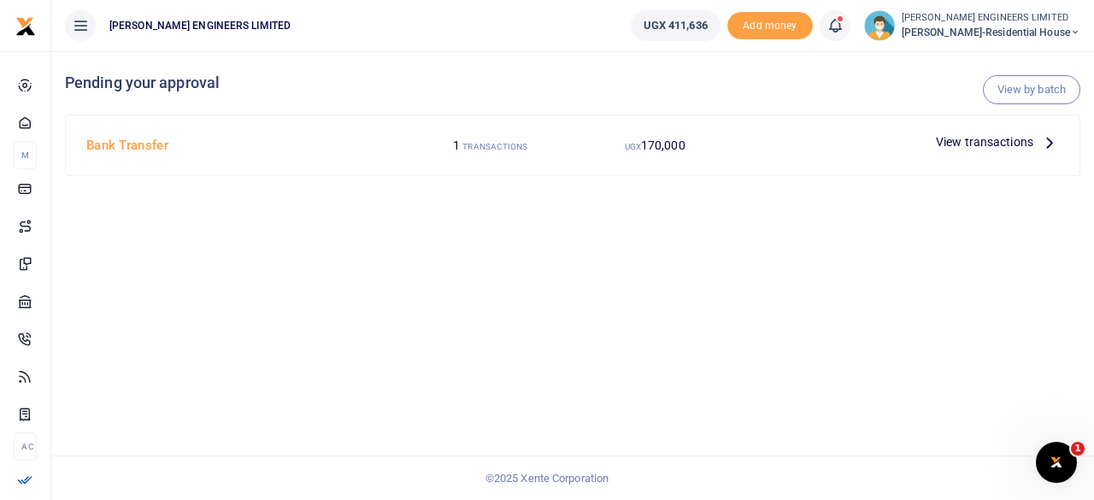
click at [951, 142] on span "View transactions" at bounding box center [984, 141] width 97 height 19
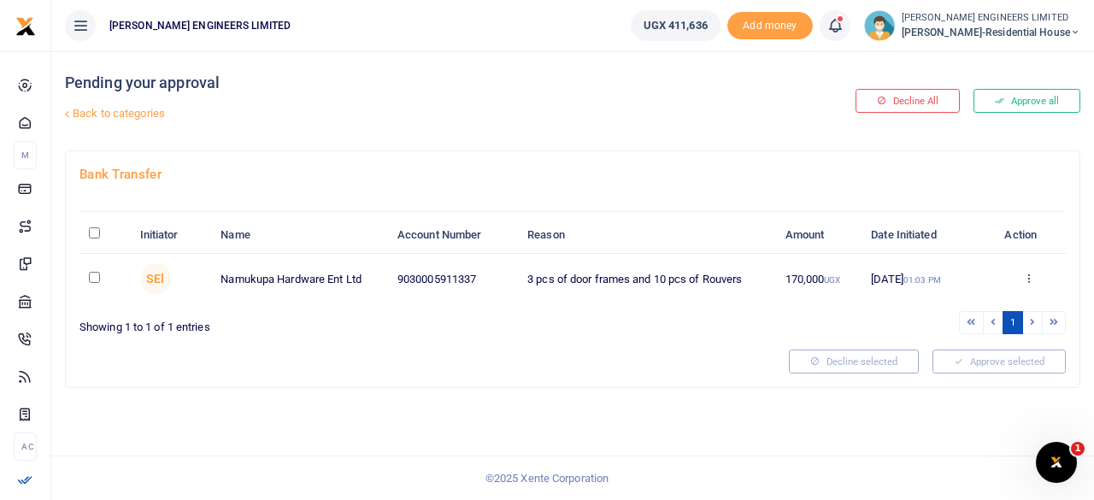
click at [97, 278] on input "checkbox" at bounding box center [94, 277] width 11 height 11
checkbox input "true"
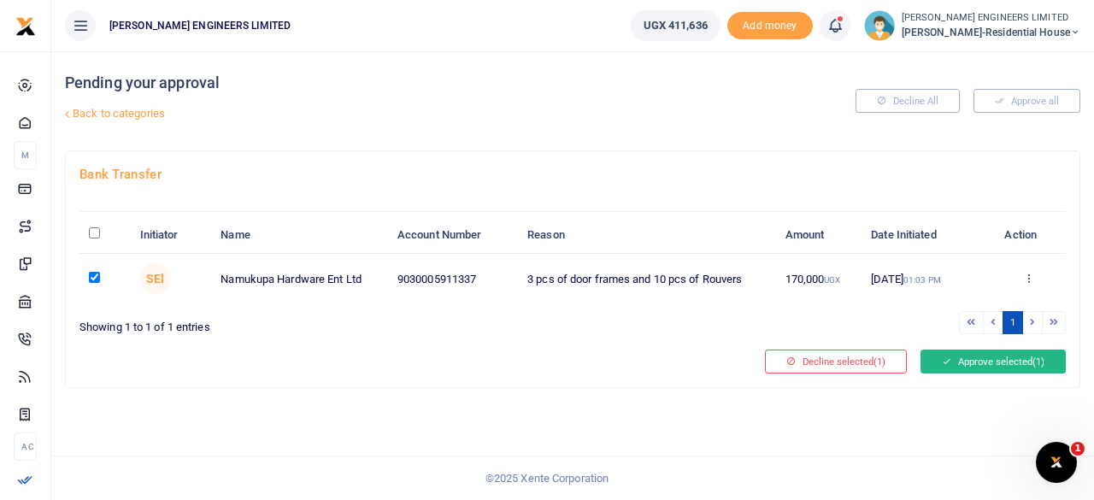
click at [998, 361] on button "Approve selected (1)" at bounding box center [993, 362] width 145 height 24
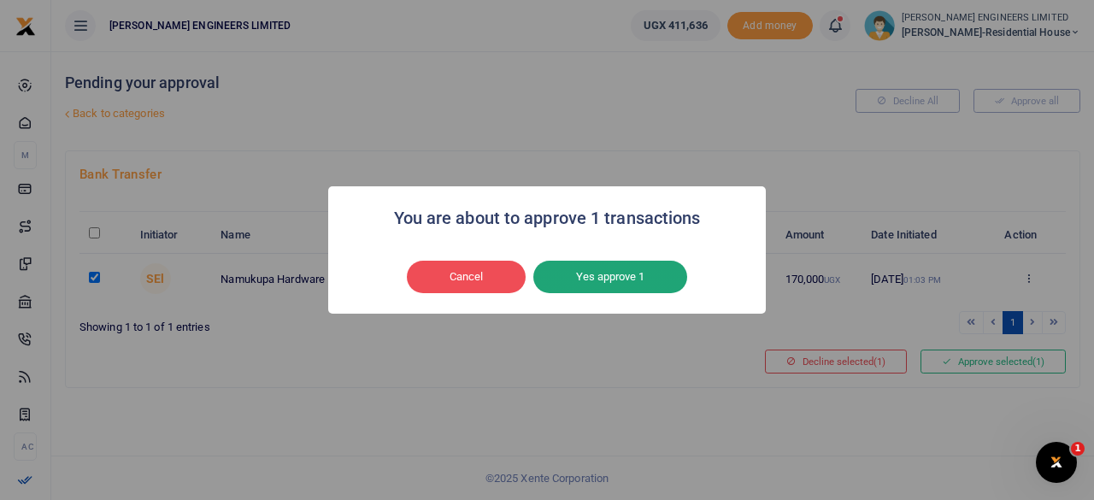
click at [637, 279] on button "Yes approve 1" at bounding box center [610, 277] width 154 height 32
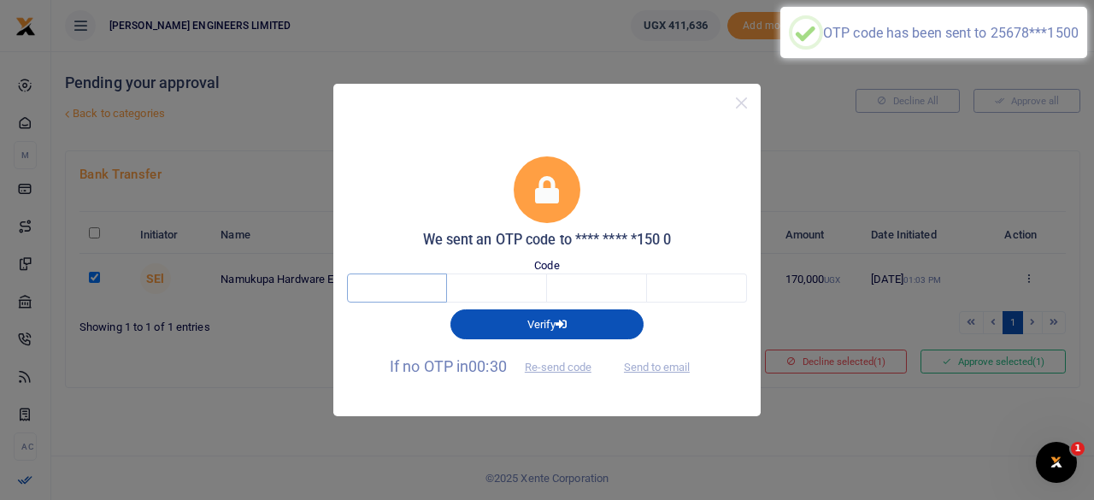
click at [410, 288] on input "text" at bounding box center [397, 288] width 100 height 29
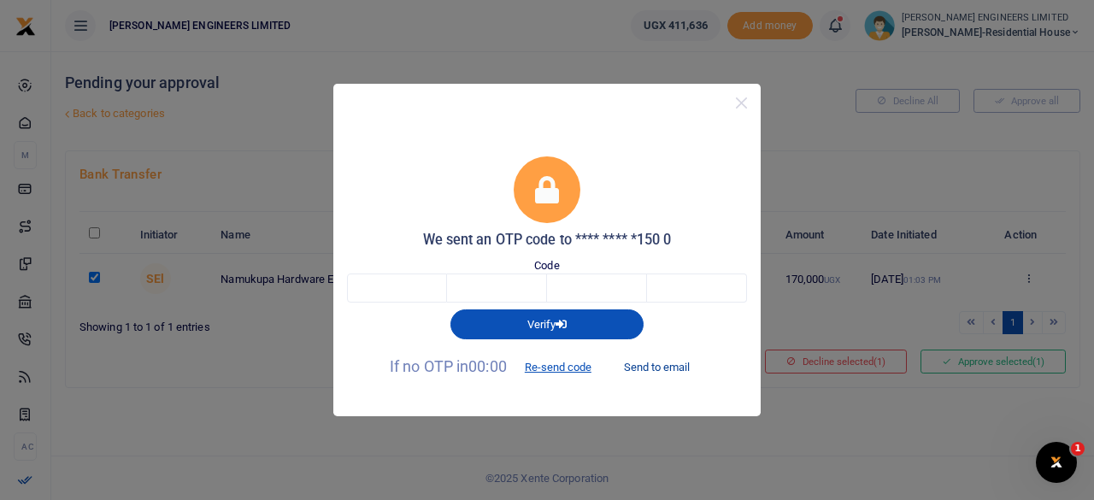
click at [668, 368] on button "Send to email" at bounding box center [656, 367] width 95 height 29
click at [403, 291] on input "text" at bounding box center [397, 288] width 100 height 29
type input "7"
type input "8"
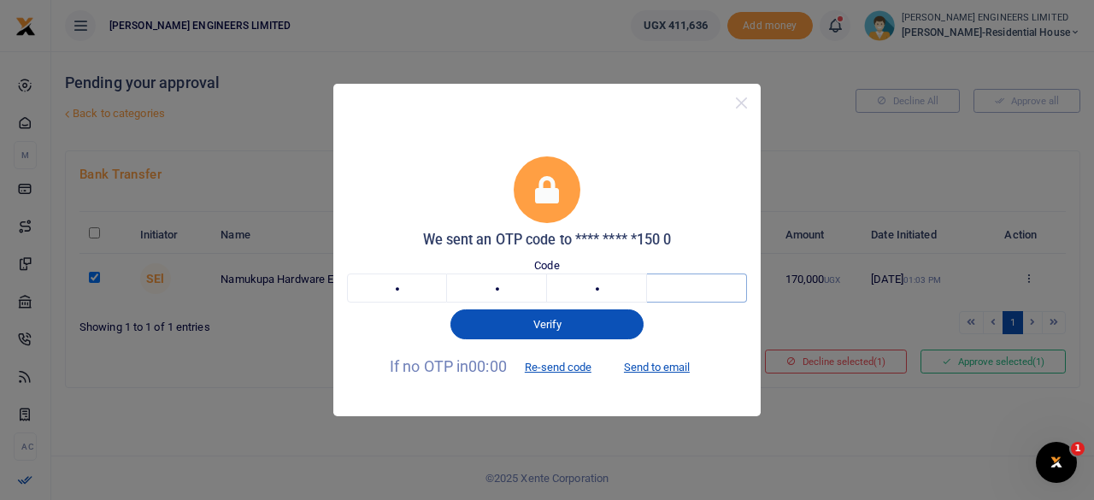
type input "0"
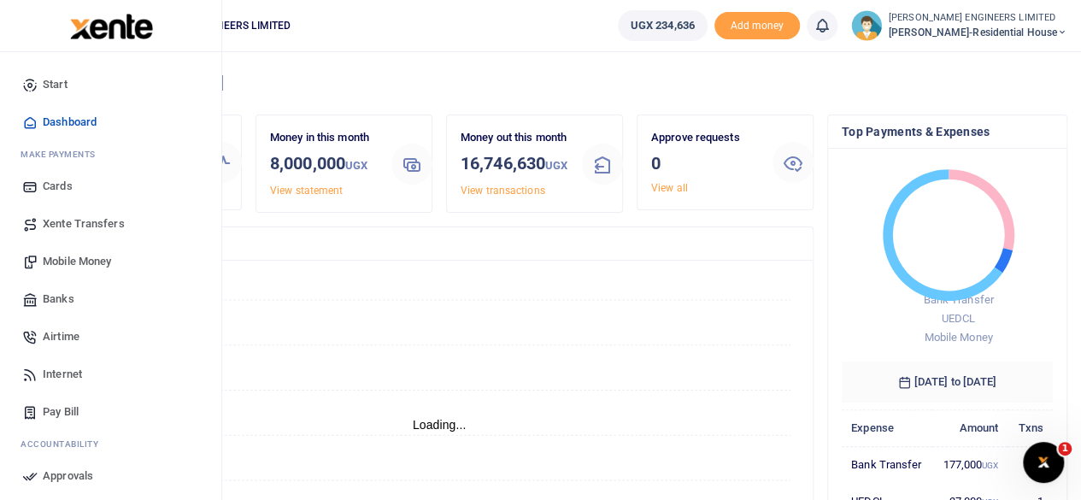
click at [67, 300] on span "Banks" at bounding box center [59, 299] width 32 height 17
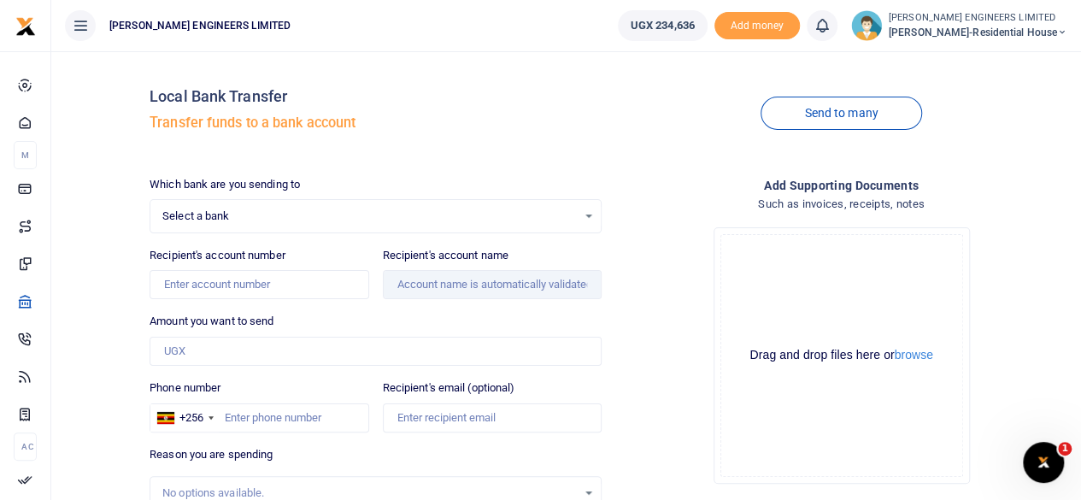
click at [217, 216] on span "Select a bank" at bounding box center [369, 216] width 415 height 17
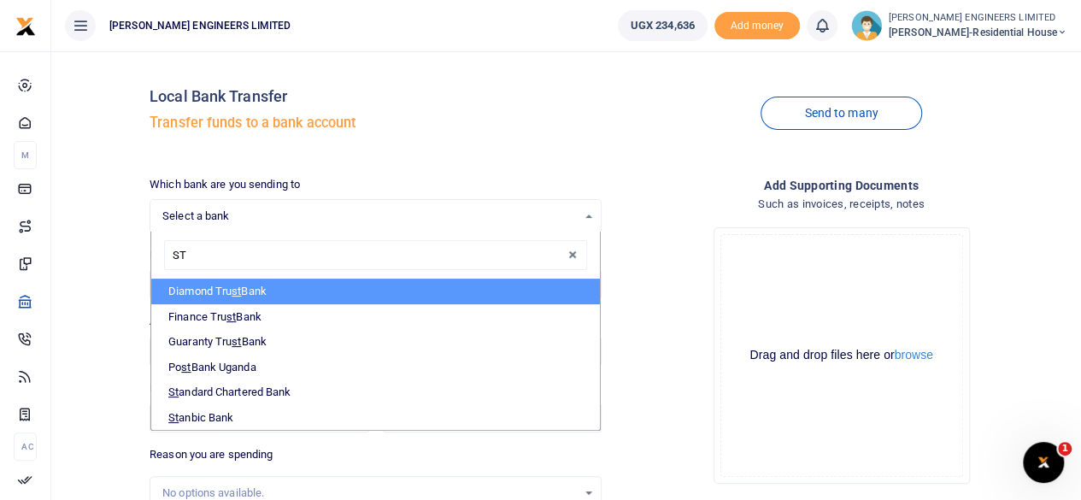
type input "STA"
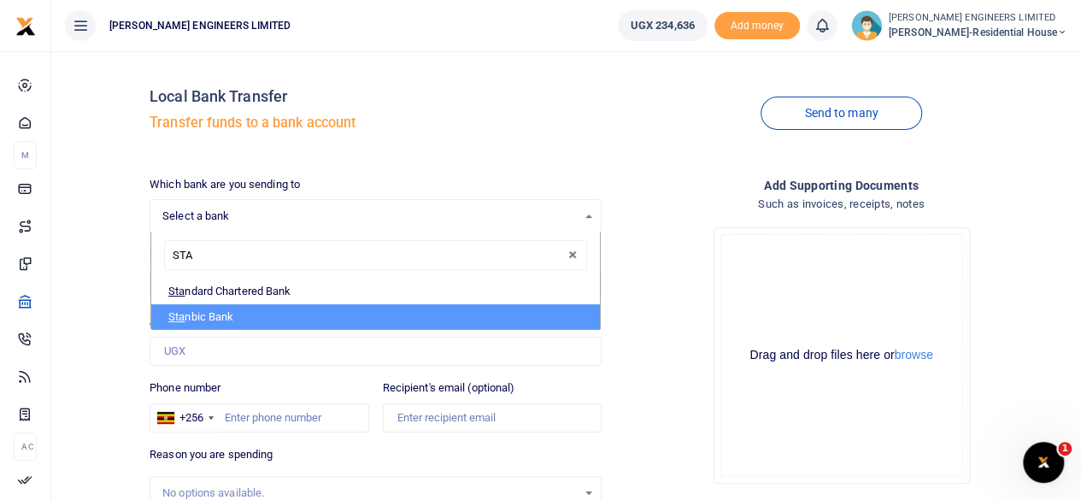
click at [212, 315] on li "Sta nbic Bank" at bounding box center [375, 317] width 449 height 26
select select "STANBIC"
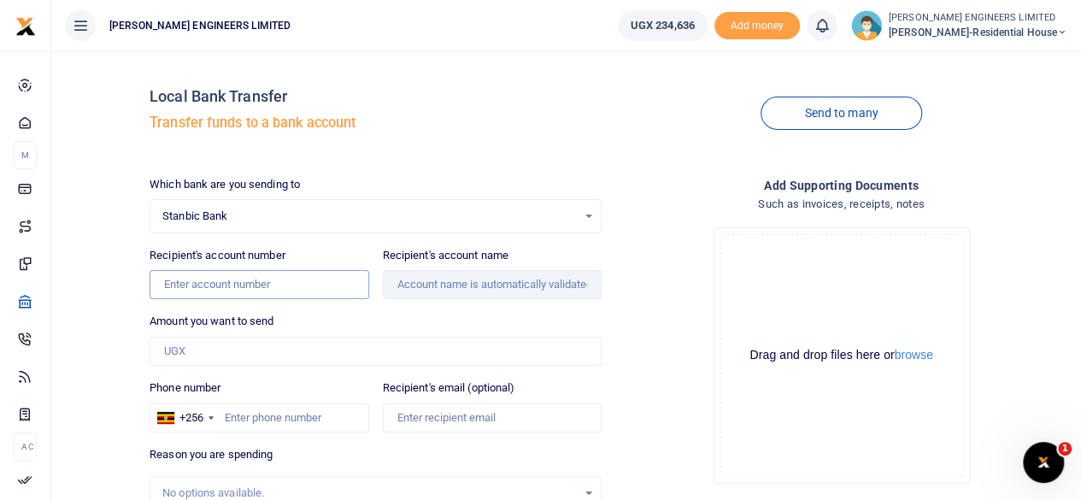
click at [213, 285] on input "Recipient's account number" at bounding box center [259, 284] width 219 height 29
type input "9030005911337"
click at [462, 279] on input "Recipient's account name" at bounding box center [492, 284] width 219 height 29
click at [179, 350] on input "Amount you want to send" at bounding box center [376, 351] width 452 height 29
type input "Namukupa Hardware Ent Ltd"
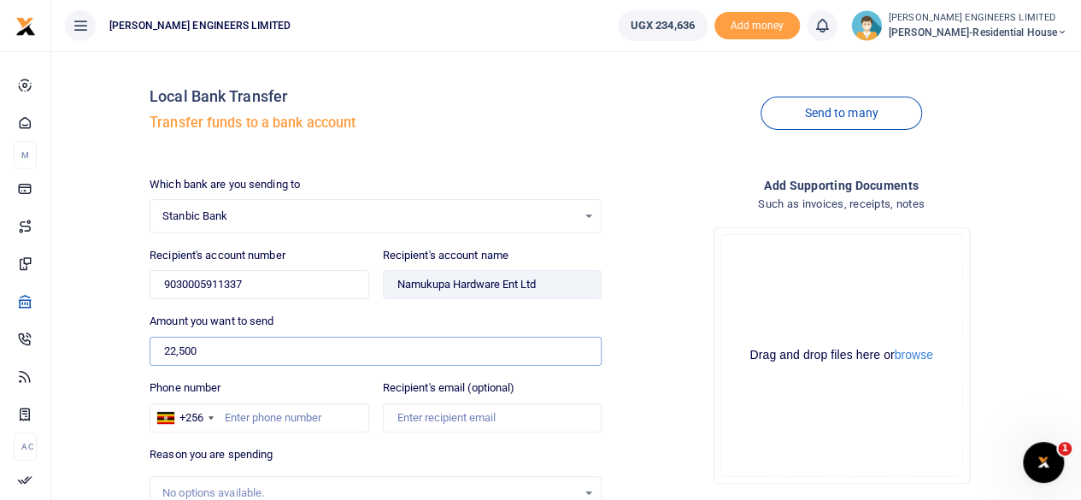
type input "22,500"
click at [232, 419] on input "Phone number" at bounding box center [259, 417] width 219 height 29
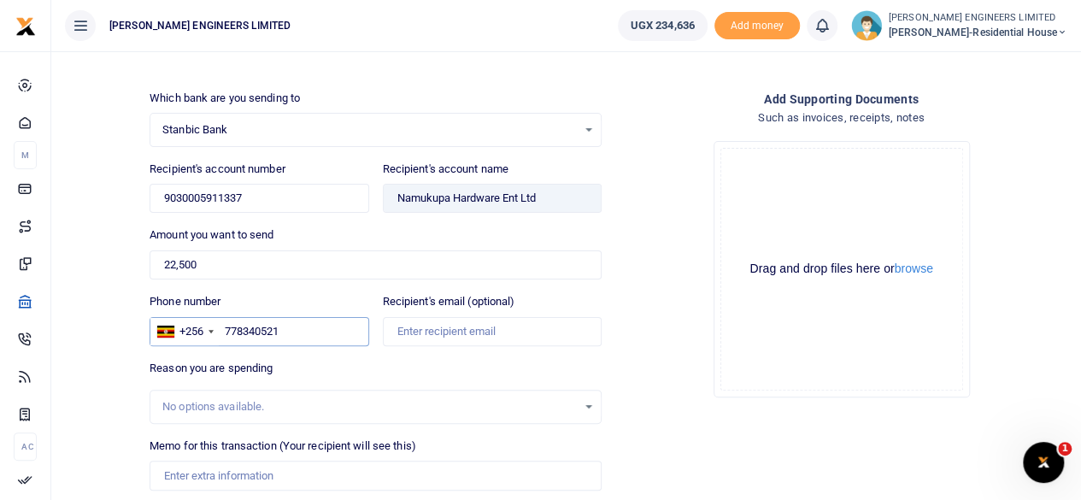
scroll to position [114, 0]
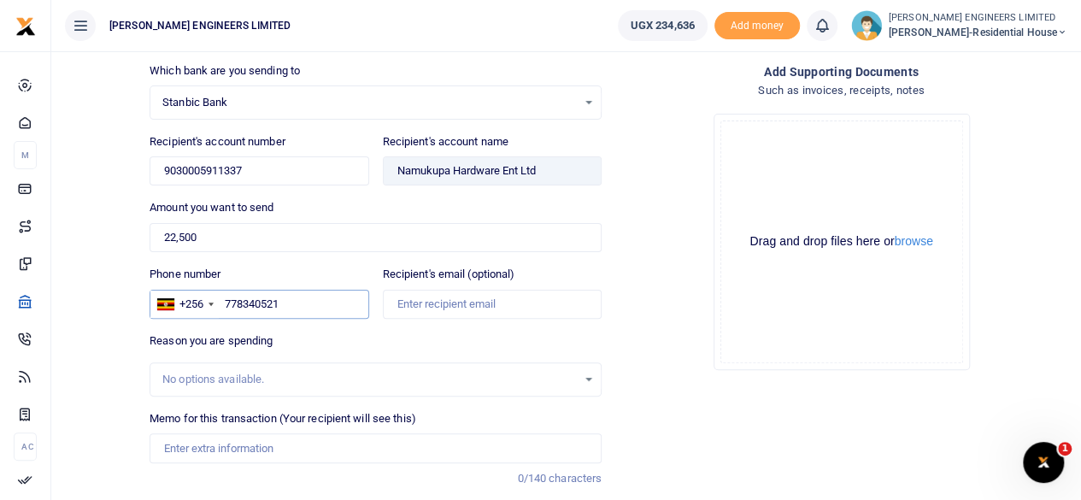
type input "778340521"
click at [185, 447] on input "Memo for this transaction (Your recipient will see this)" at bounding box center [376, 447] width 452 height 29
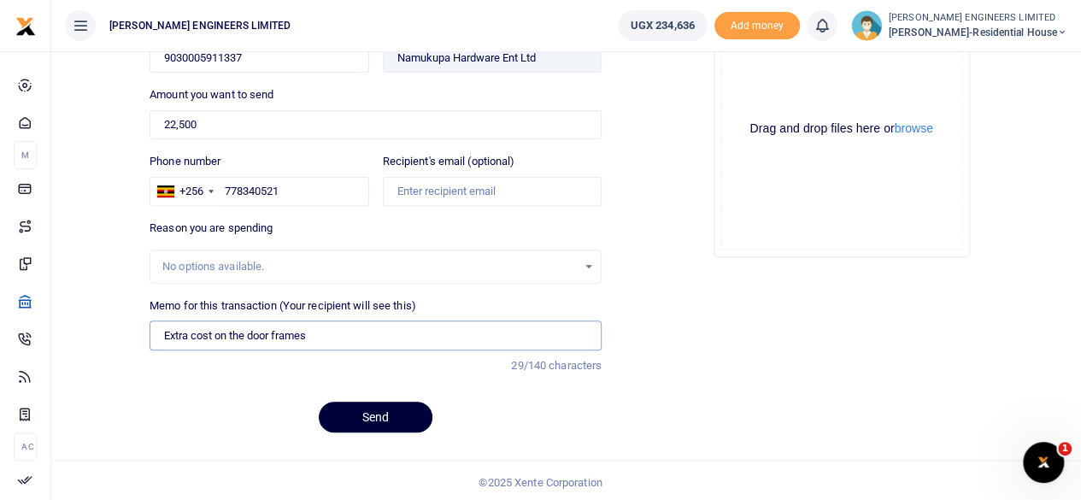
type input "Extra cost on the door frames"
click at [370, 419] on button "Send" at bounding box center [376, 417] width 114 height 31
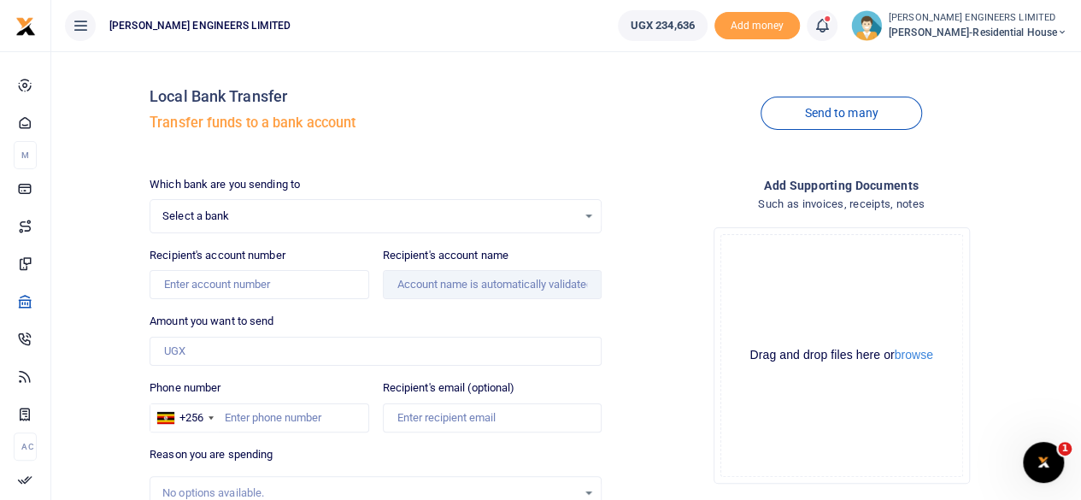
click at [831, 30] on icon at bounding box center [822, 25] width 17 height 19
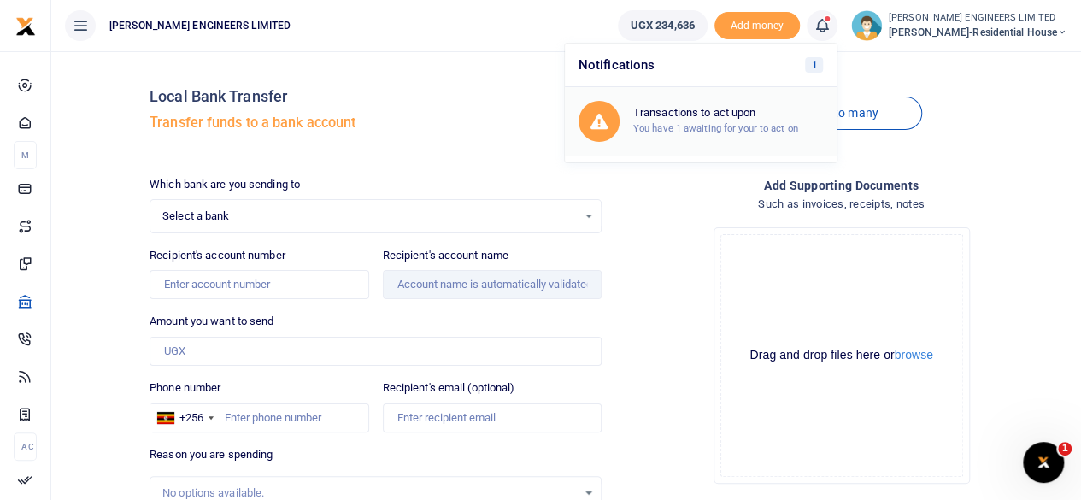
click at [733, 115] on h6 "Transactions to act upon" at bounding box center [728, 113] width 190 height 14
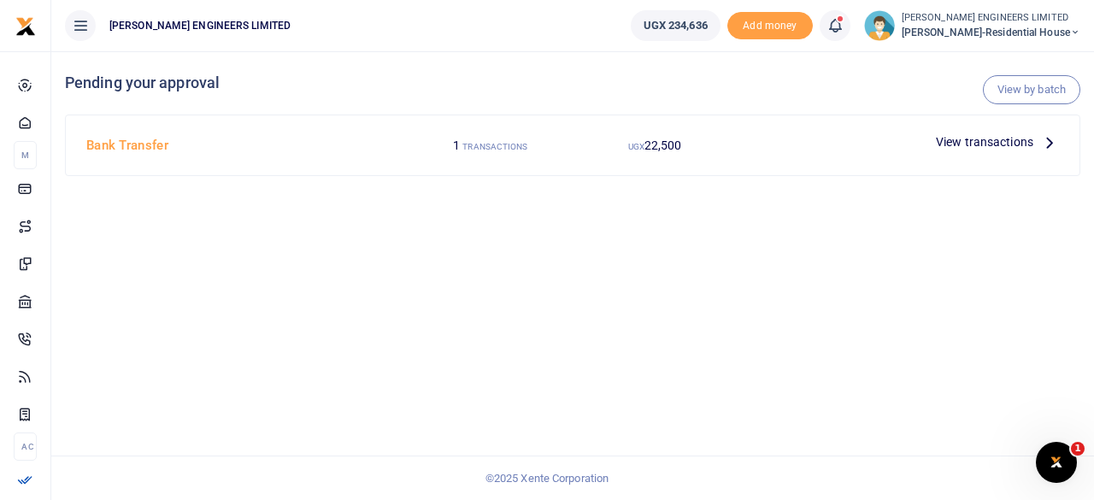
click at [952, 142] on span "View transactions" at bounding box center [984, 141] width 97 height 19
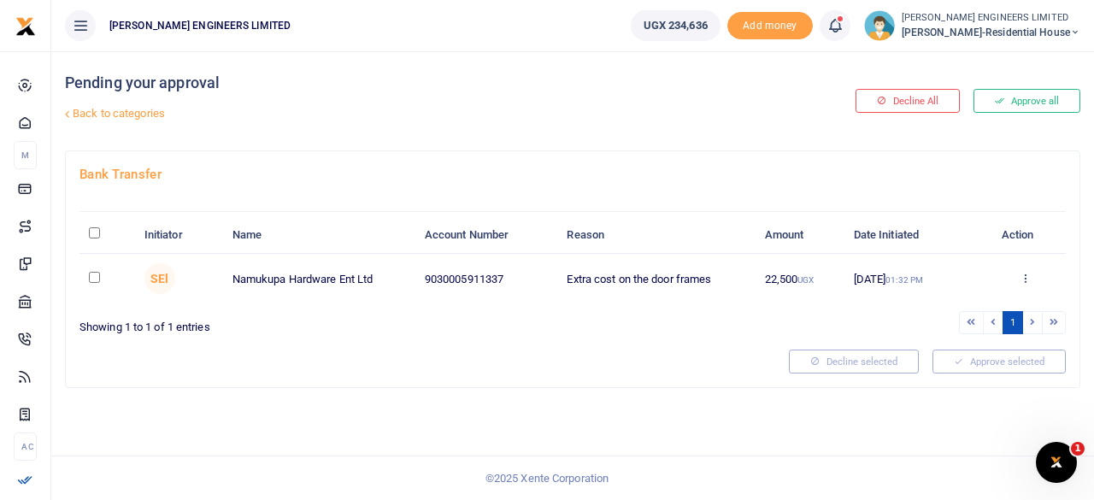
click at [96, 277] on input "checkbox" at bounding box center [94, 277] width 11 height 11
checkbox input "true"
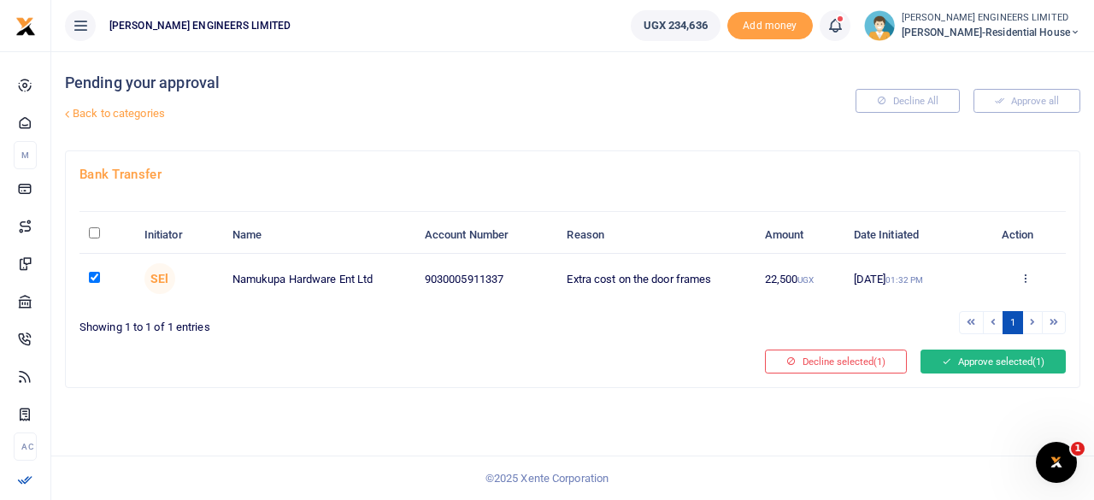
click at [990, 358] on button "Approve selected (1)" at bounding box center [993, 362] width 145 height 24
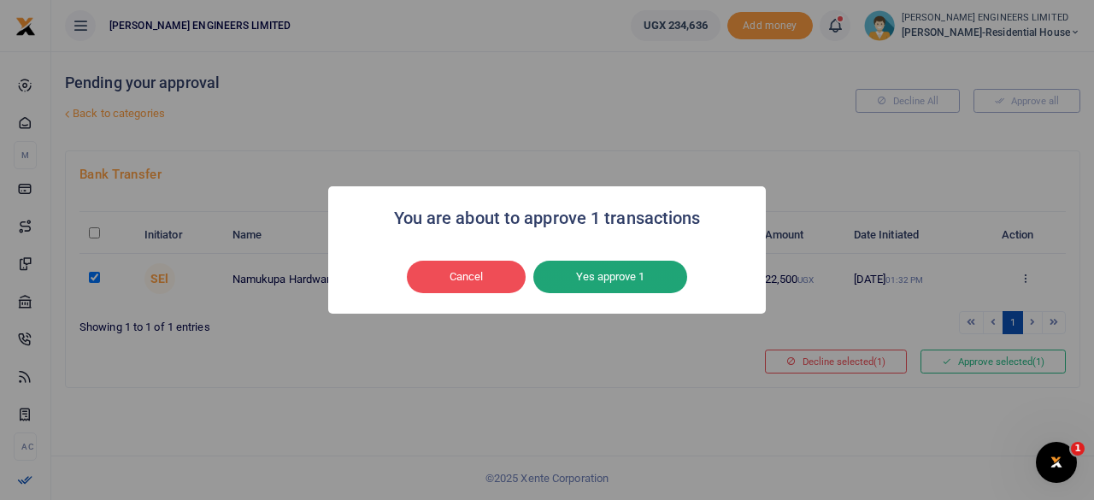
click at [606, 278] on button "Yes approve 1" at bounding box center [610, 277] width 154 height 32
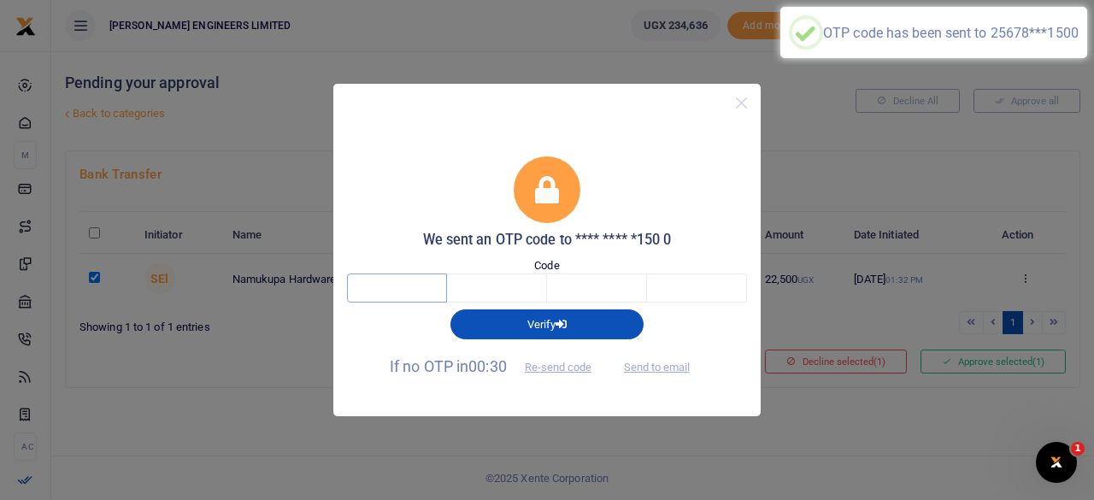
click at [387, 290] on input "text" at bounding box center [397, 288] width 100 height 29
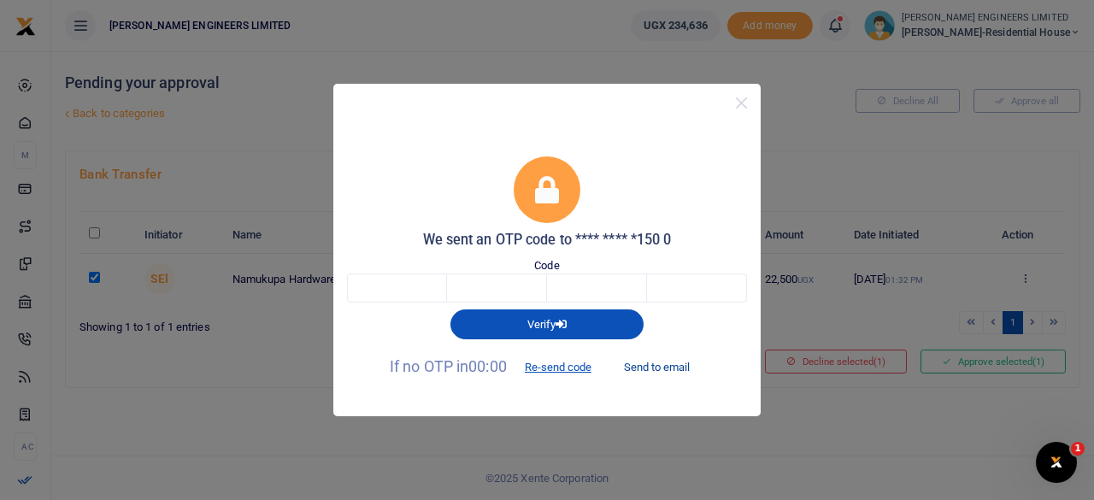
click at [665, 365] on button "Send to email" at bounding box center [656, 367] width 95 height 29
click at [397, 289] on input "text" at bounding box center [397, 288] width 100 height 29
type input "5"
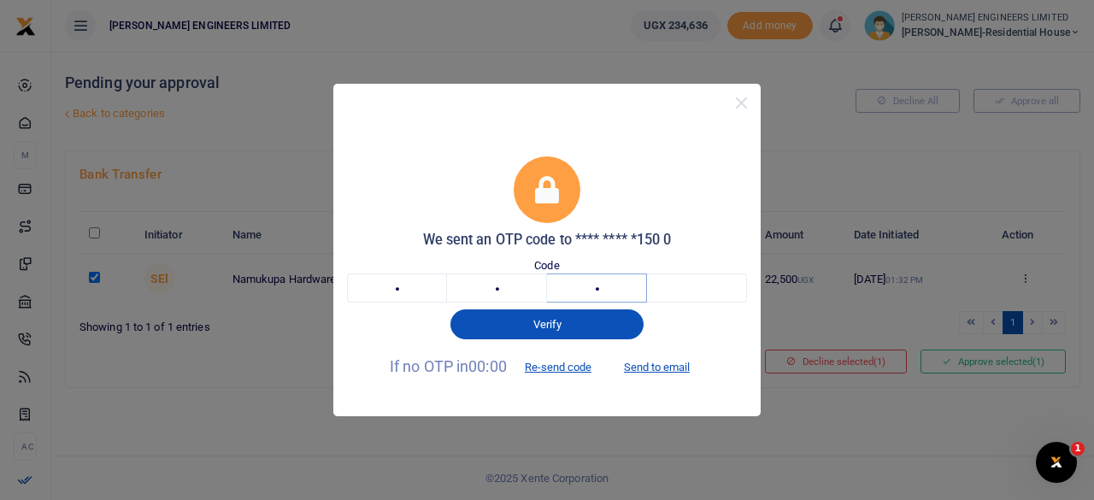
type input "2"
type input "7"
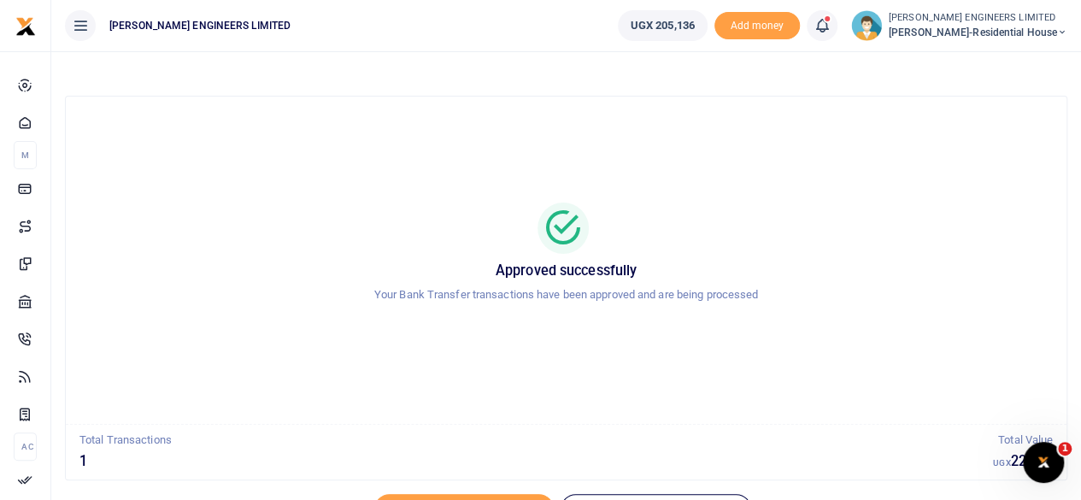
click at [1064, 32] on icon at bounding box center [1062, 32] width 10 height 12
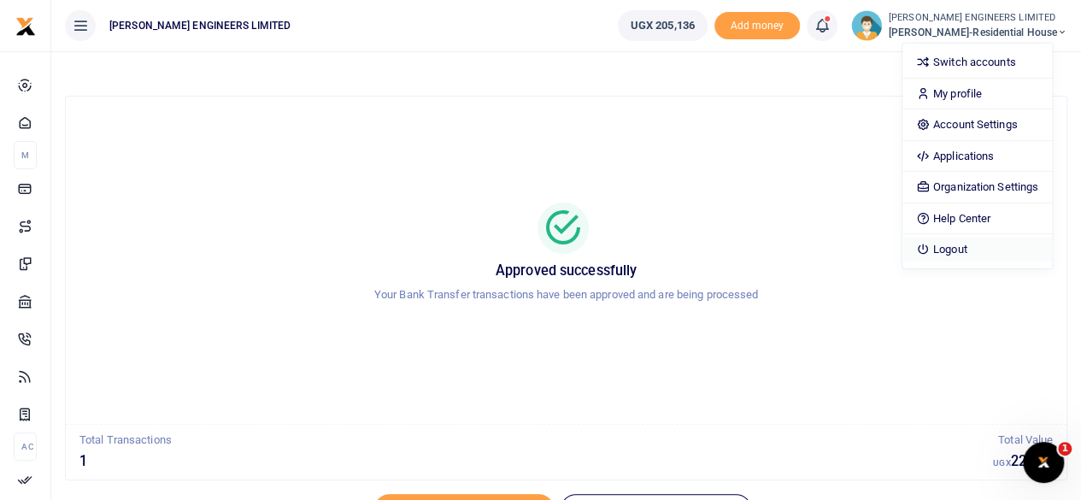
click at [984, 245] on link "Logout" at bounding box center [978, 250] width 150 height 24
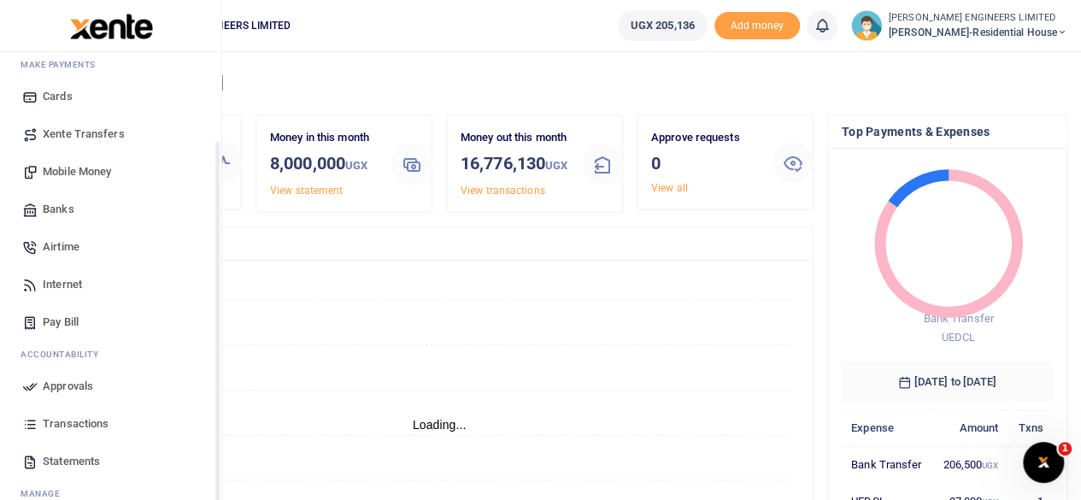
scroll to position [114, 0]
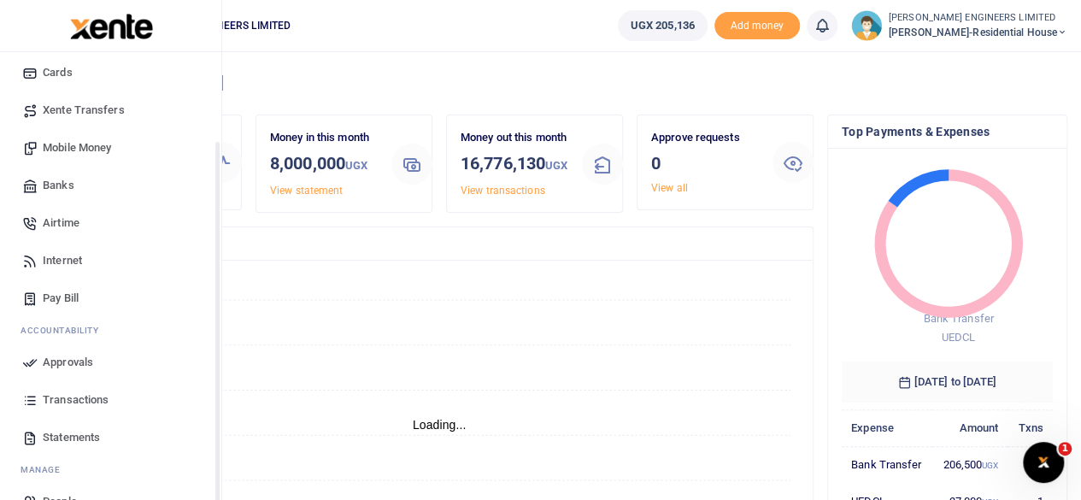
click at [84, 398] on span "Transactions" at bounding box center [76, 399] width 66 height 17
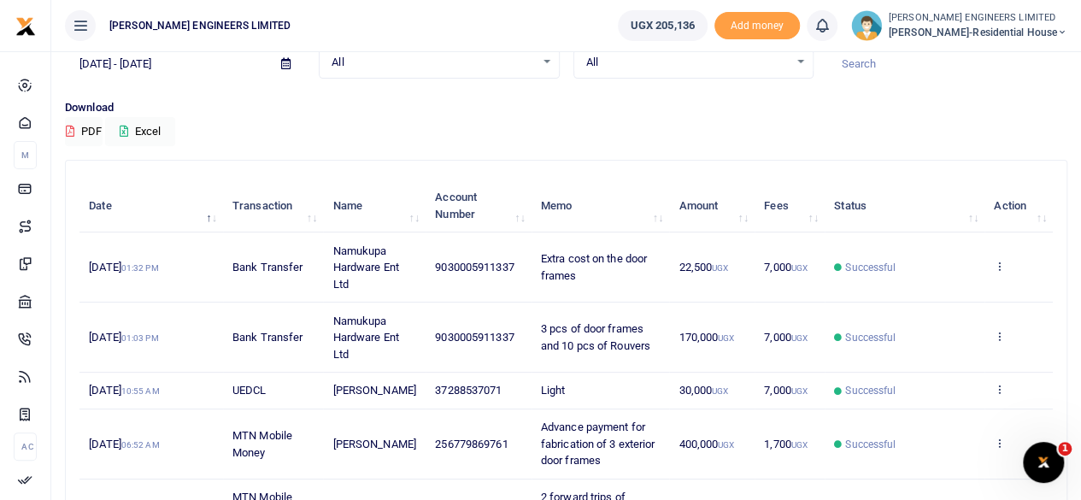
scroll to position [114, 0]
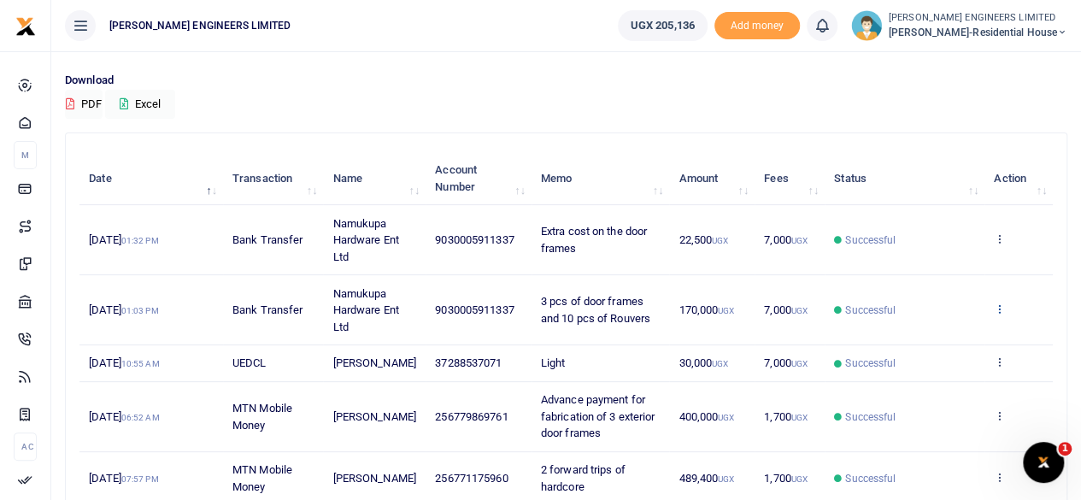
click at [1005, 306] on icon at bounding box center [999, 309] width 11 height 12
click at [933, 336] on link "View details" at bounding box center [937, 337] width 135 height 24
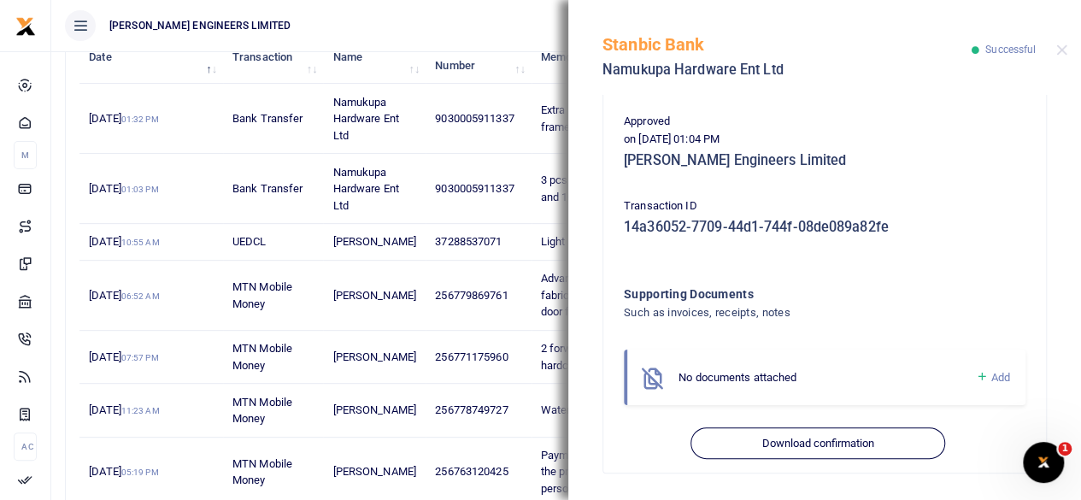
scroll to position [342, 0]
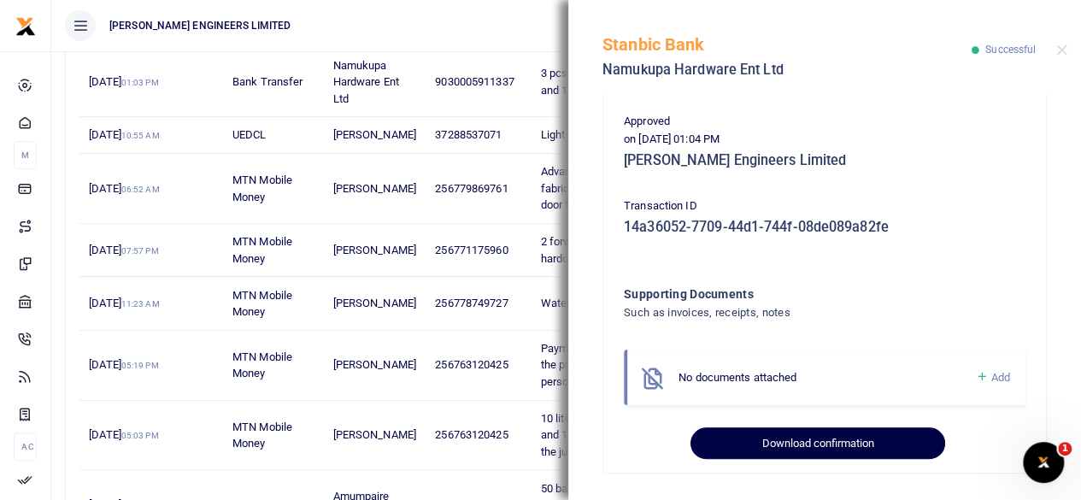
click at [812, 450] on button "Download confirmation" at bounding box center [818, 443] width 254 height 32
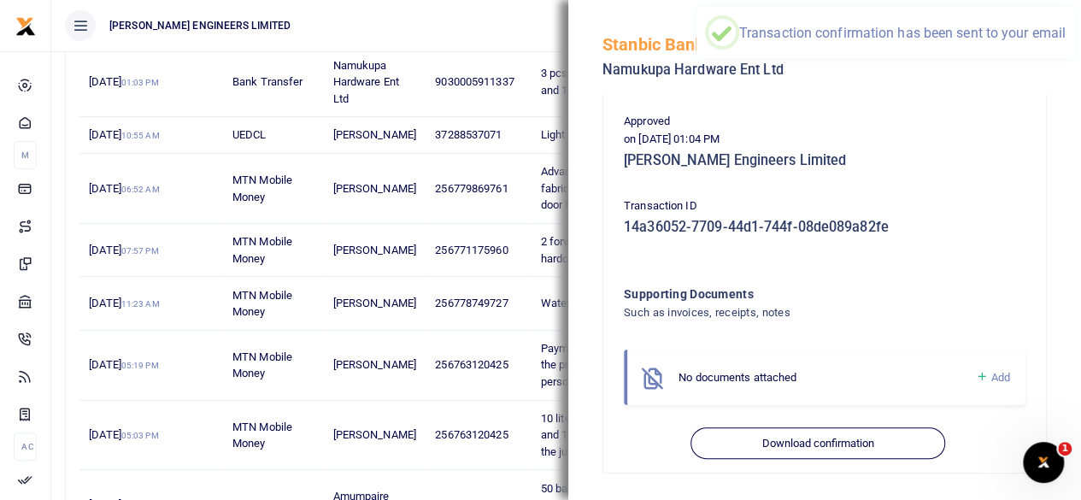
click at [506, 31] on ul "[PERSON_NAME] ENGINEERS LIMITED" at bounding box center [327, 25] width 553 height 51
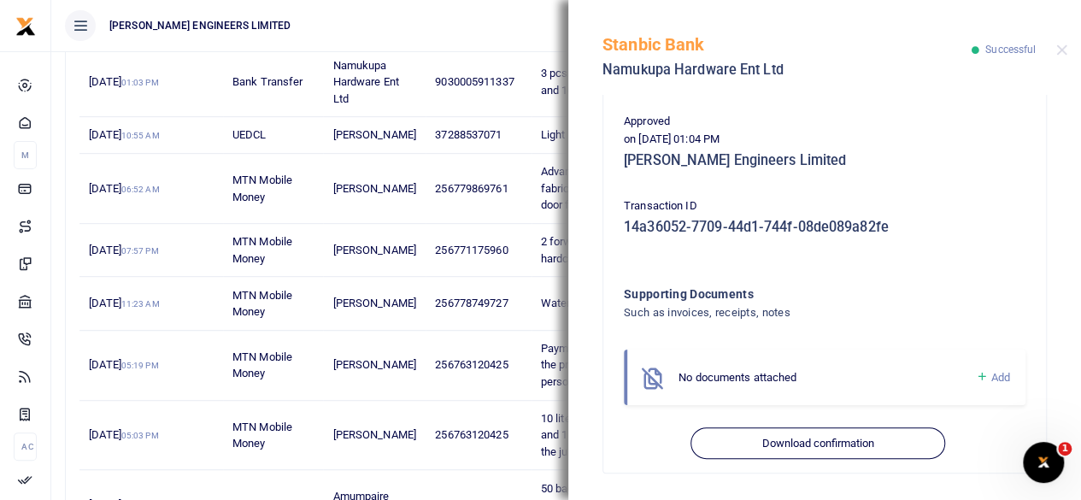
click at [506, 31] on ul "[PERSON_NAME] ENGINEERS LIMITED" at bounding box center [327, 25] width 553 height 51
click at [1061, 48] on button "Close" at bounding box center [1061, 49] width 11 height 11
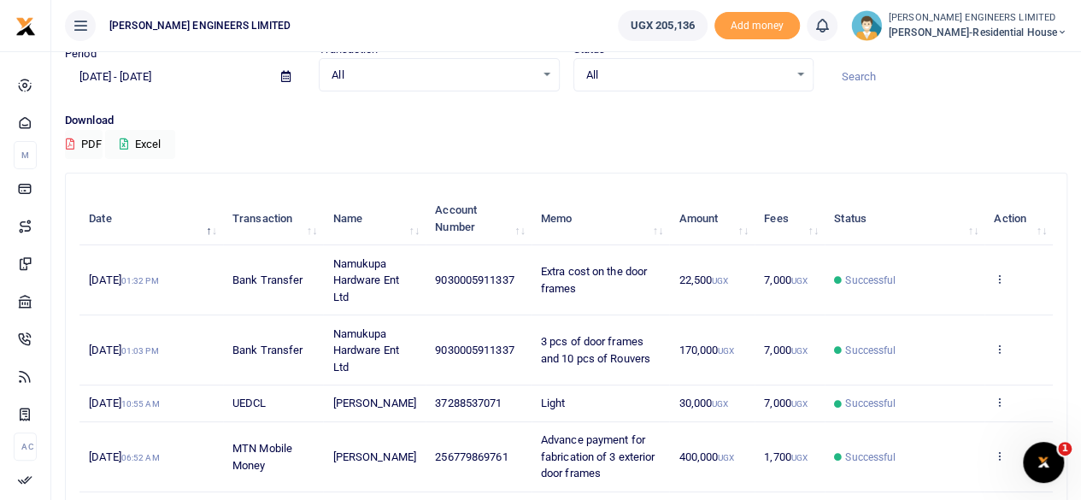
scroll to position [0, 0]
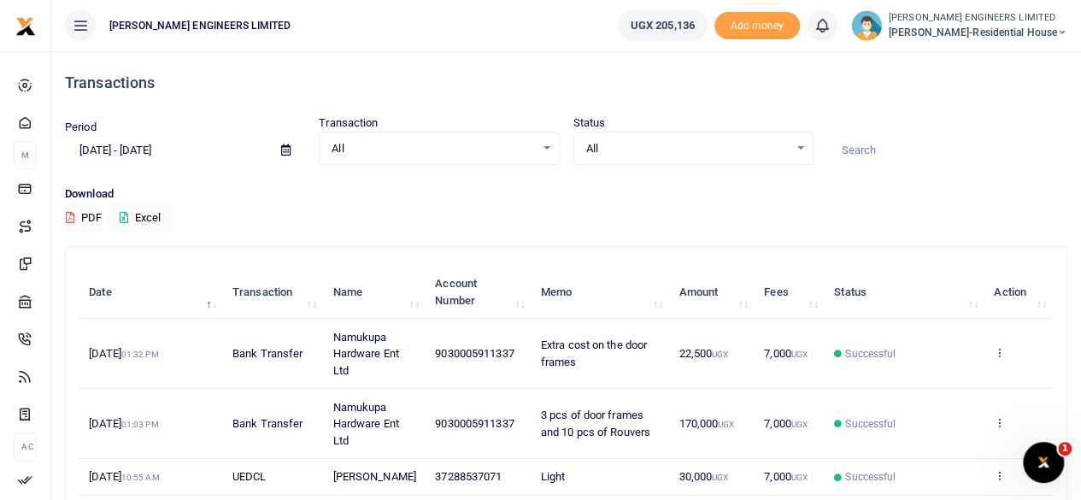
click at [997, 350] on icon at bounding box center [999, 352] width 11 height 12
click at [961, 379] on link "View details" at bounding box center [937, 381] width 135 height 24
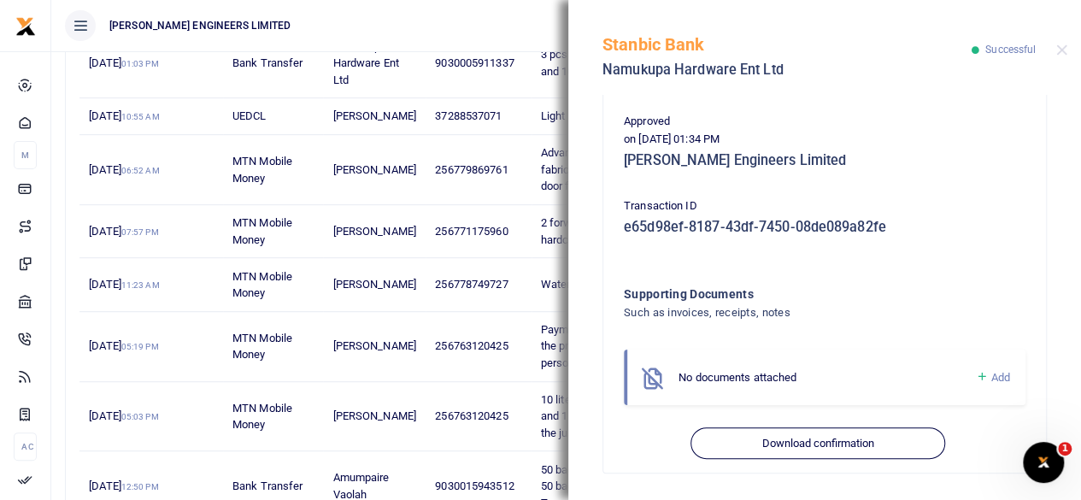
scroll to position [564, 0]
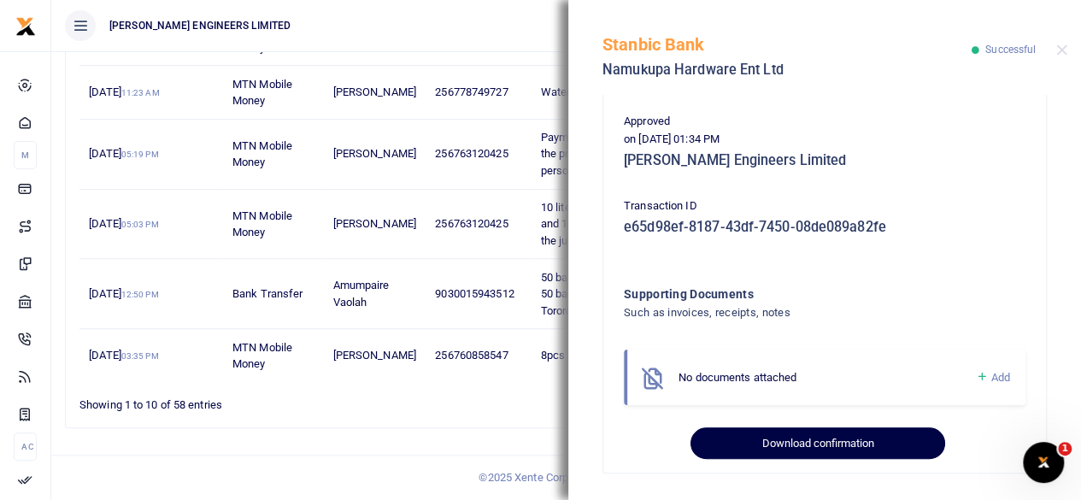
click at [867, 442] on button "Download confirmation" at bounding box center [818, 443] width 254 height 32
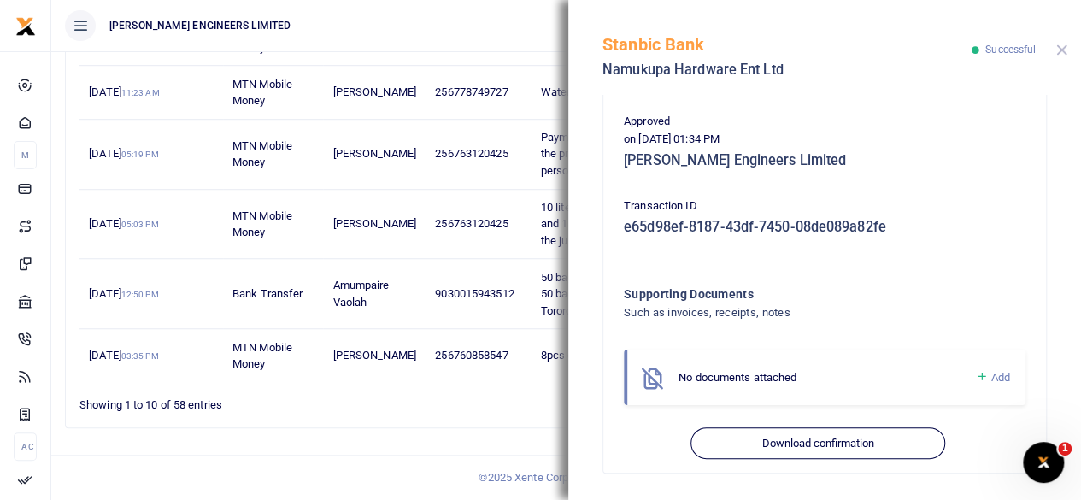
click at [1063, 46] on button "Close" at bounding box center [1061, 49] width 11 height 11
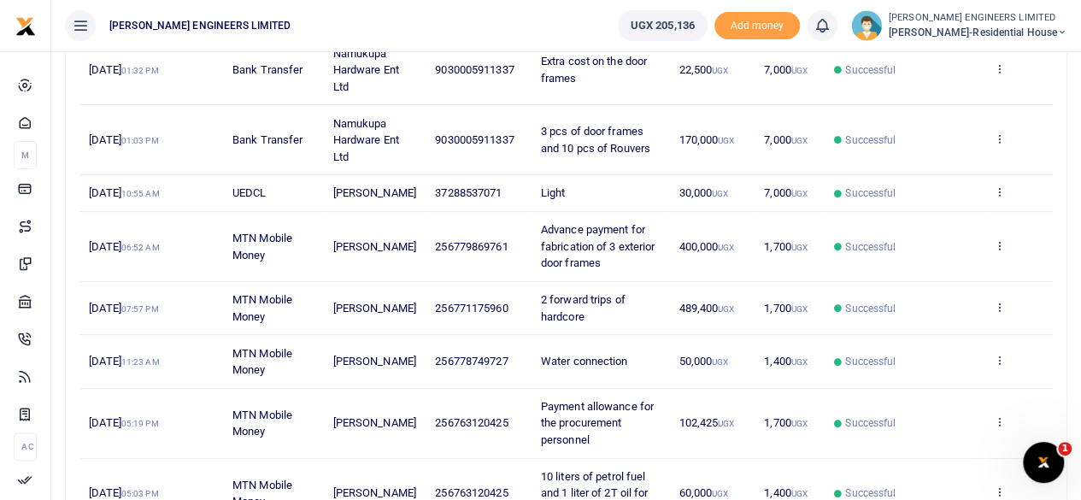
scroll to position [0, 0]
